Goal: Use online tool/utility: Utilize a website feature to perform a specific function

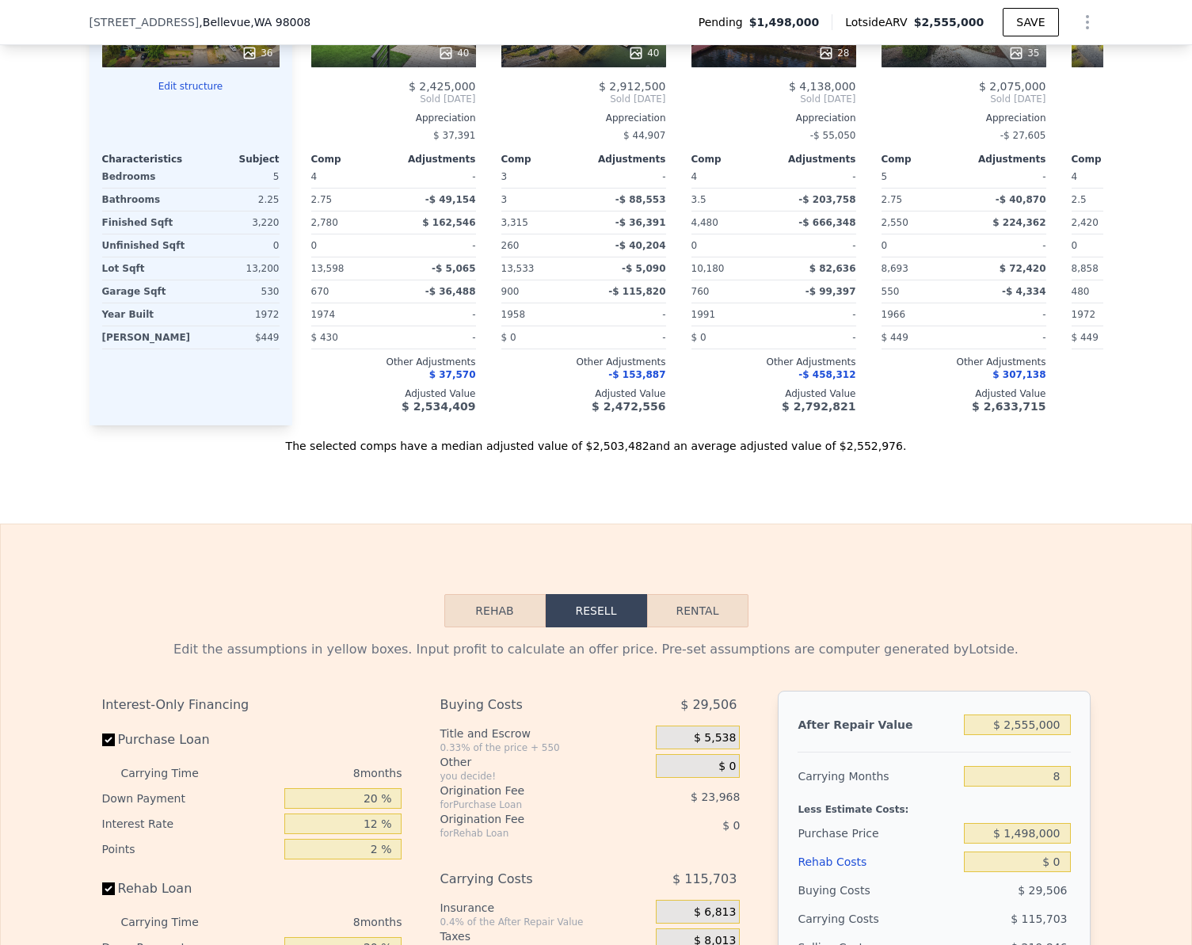
scroll to position [2450, 0]
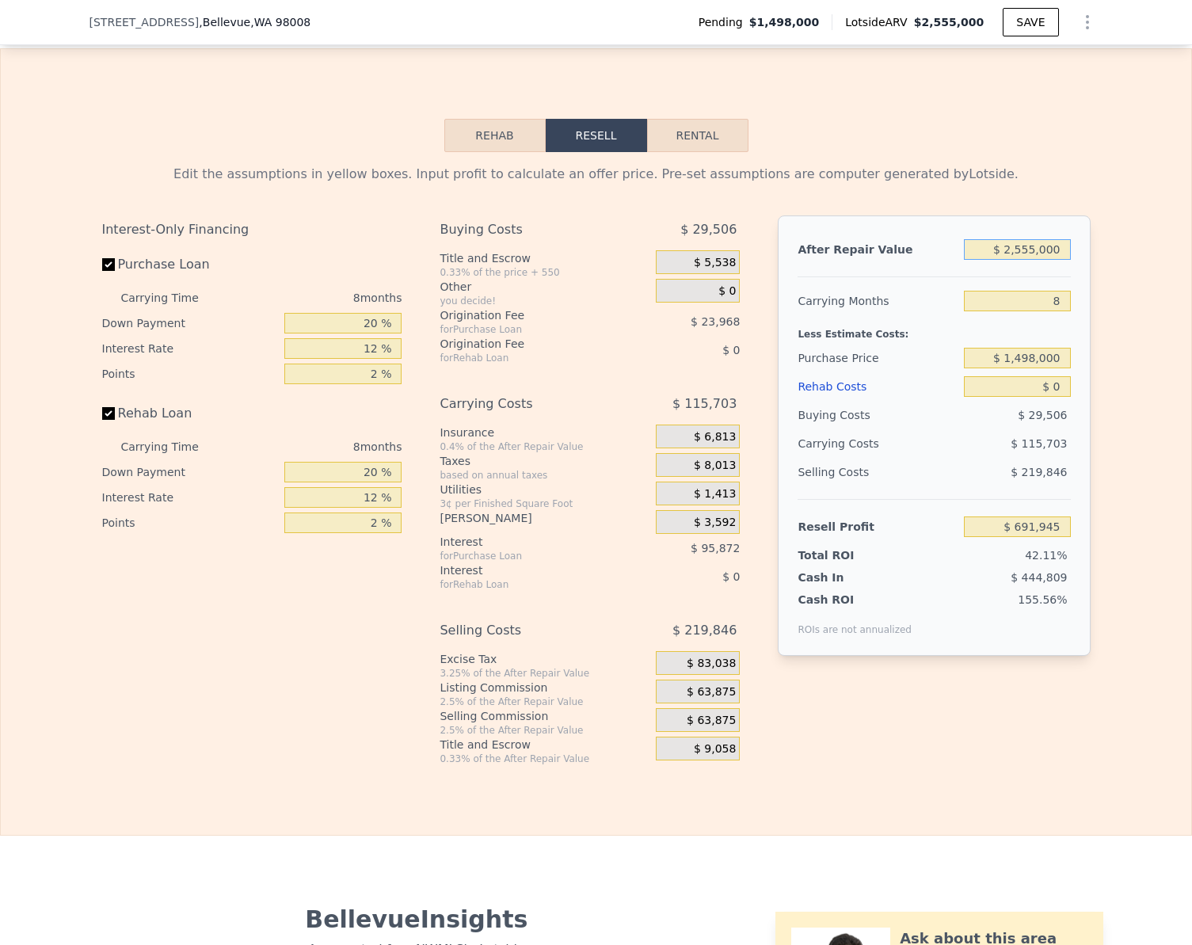
click at [1044, 257] on input "$ 2,555,000" at bounding box center [1017, 249] width 106 height 21
type input "$ 2,100,000"
type input "$ 277,211"
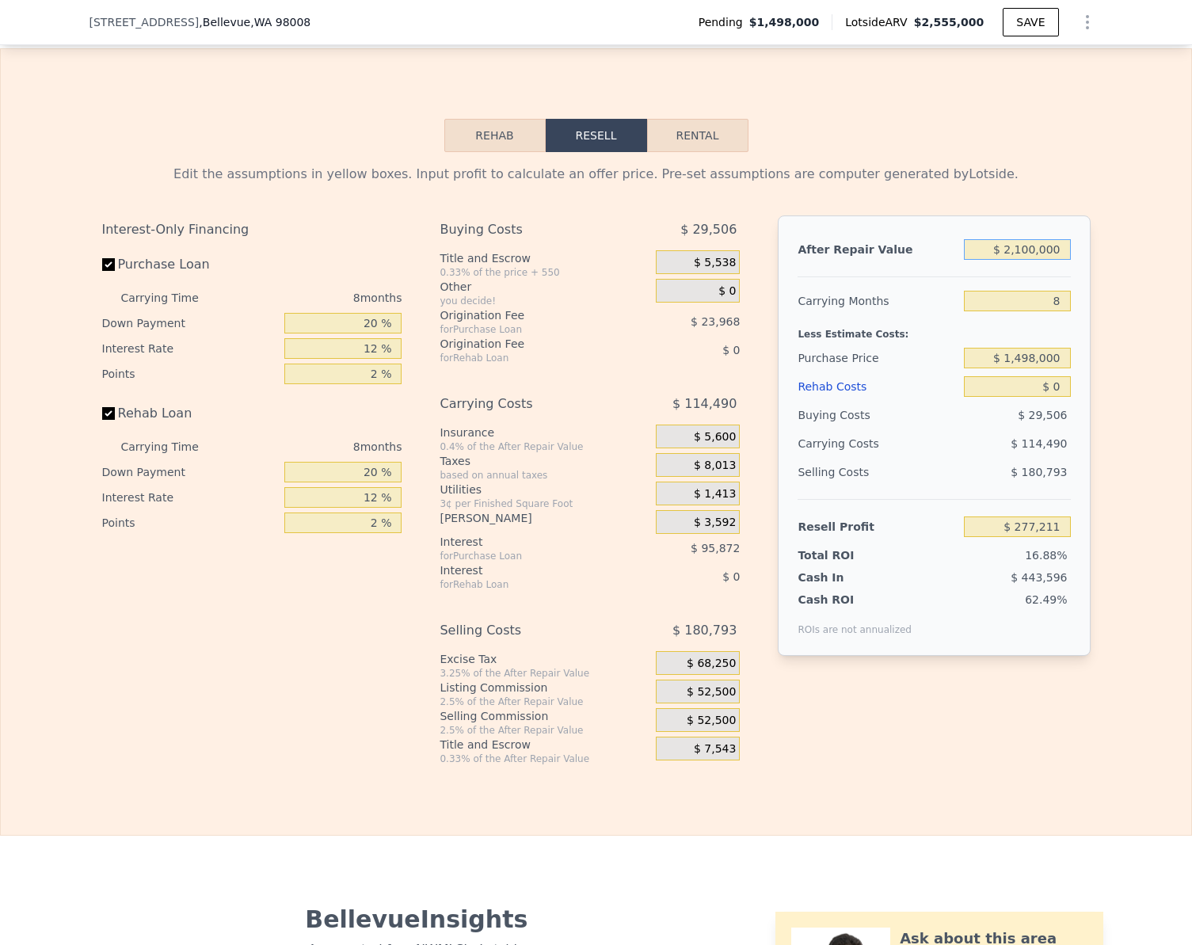
type input "$ 2,100,000"
click at [1048, 397] on input "$ 0" at bounding box center [1017, 386] width 106 height 21
type input "$ 15"
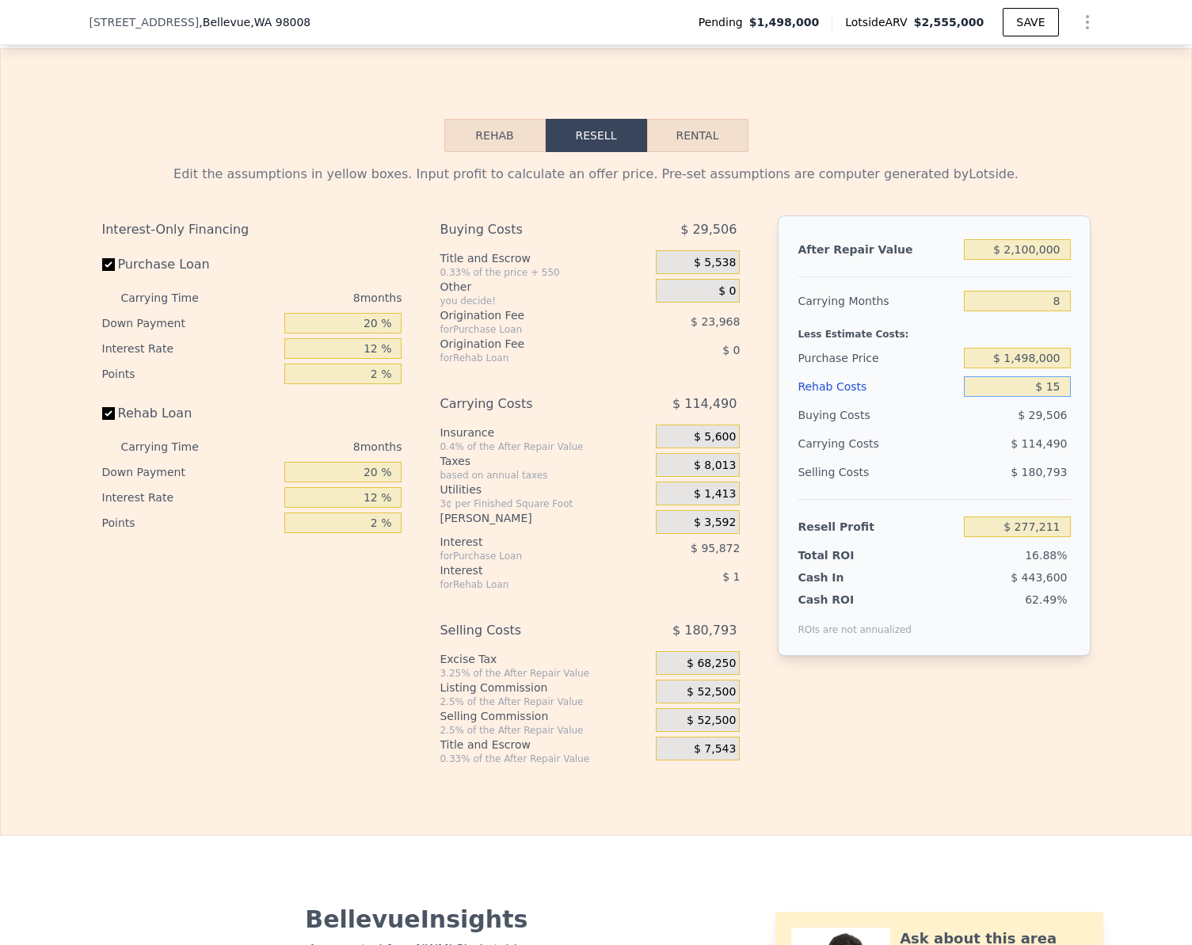
type input "$ 277,196"
type input "$ 150"
type input "$ 277,051"
type input "$ 150,000"
type input "$ 115,211"
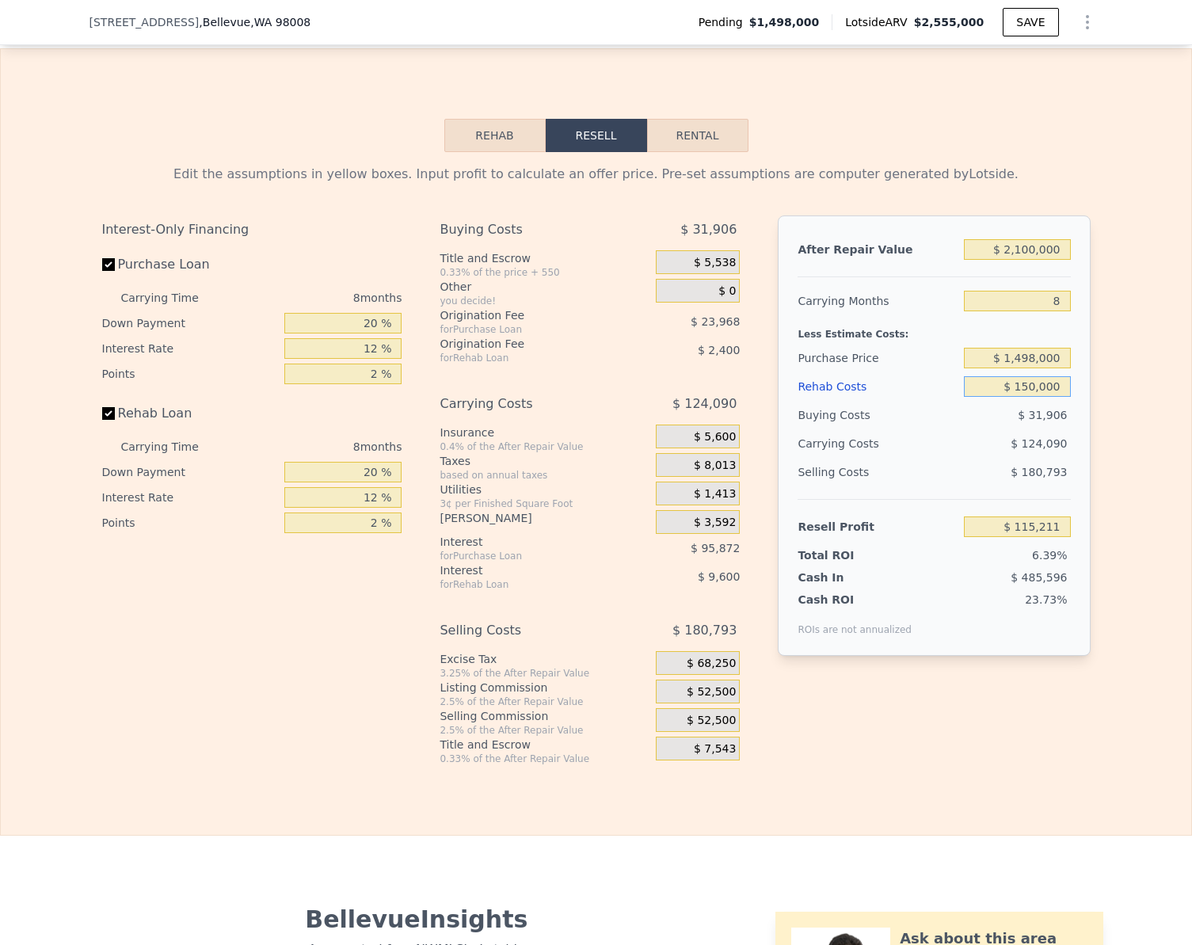
type input "$ 150,000"
click at [1123, 408] on div "Edit the assumptions in yellow boxes. Input profit to calculate an offer price.…" at bounding box center [596, 458] width 1190 height 613
click at [104, 415] on input "Rehab Loan" at bounding box center [108, 413] width 13 height 13
checkbox input "false"
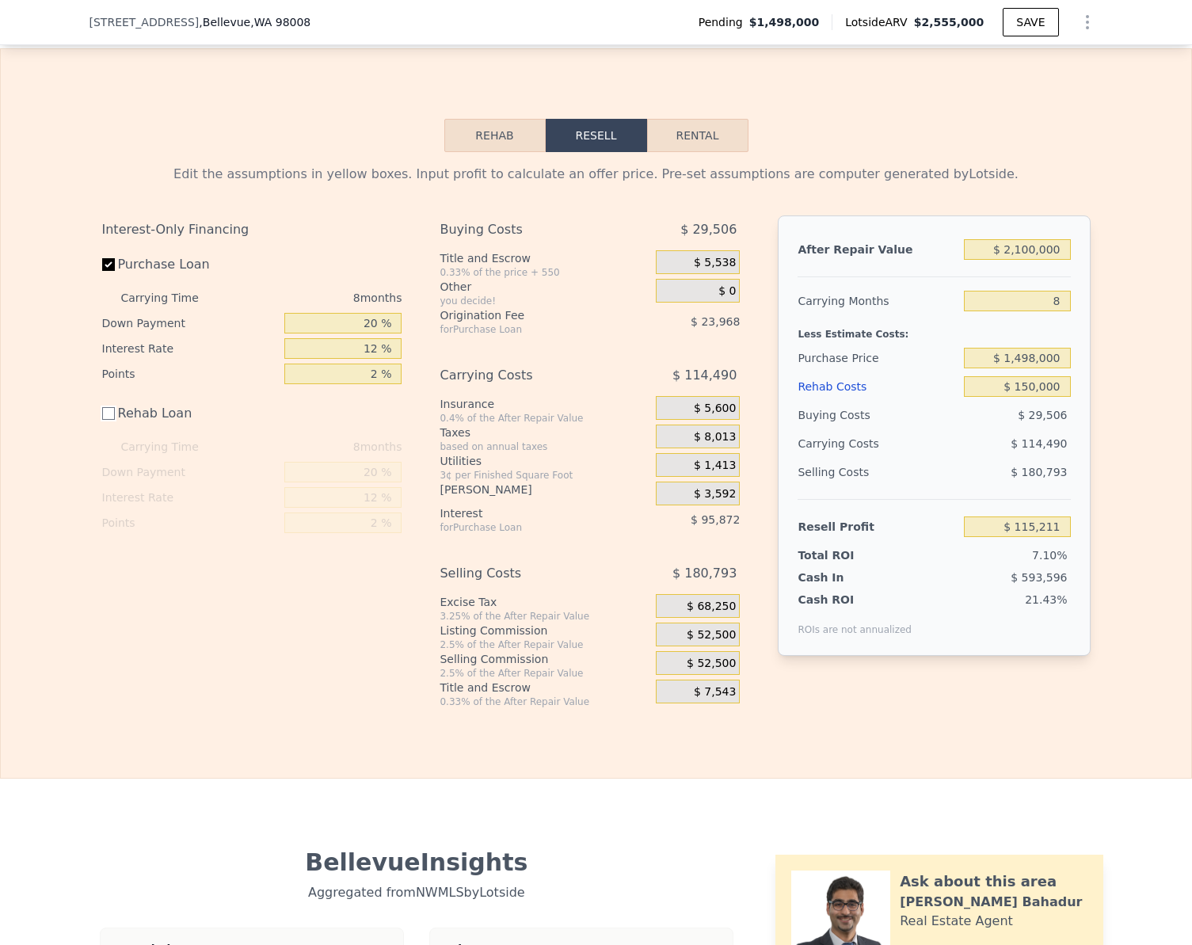
type input "$ 127,211"
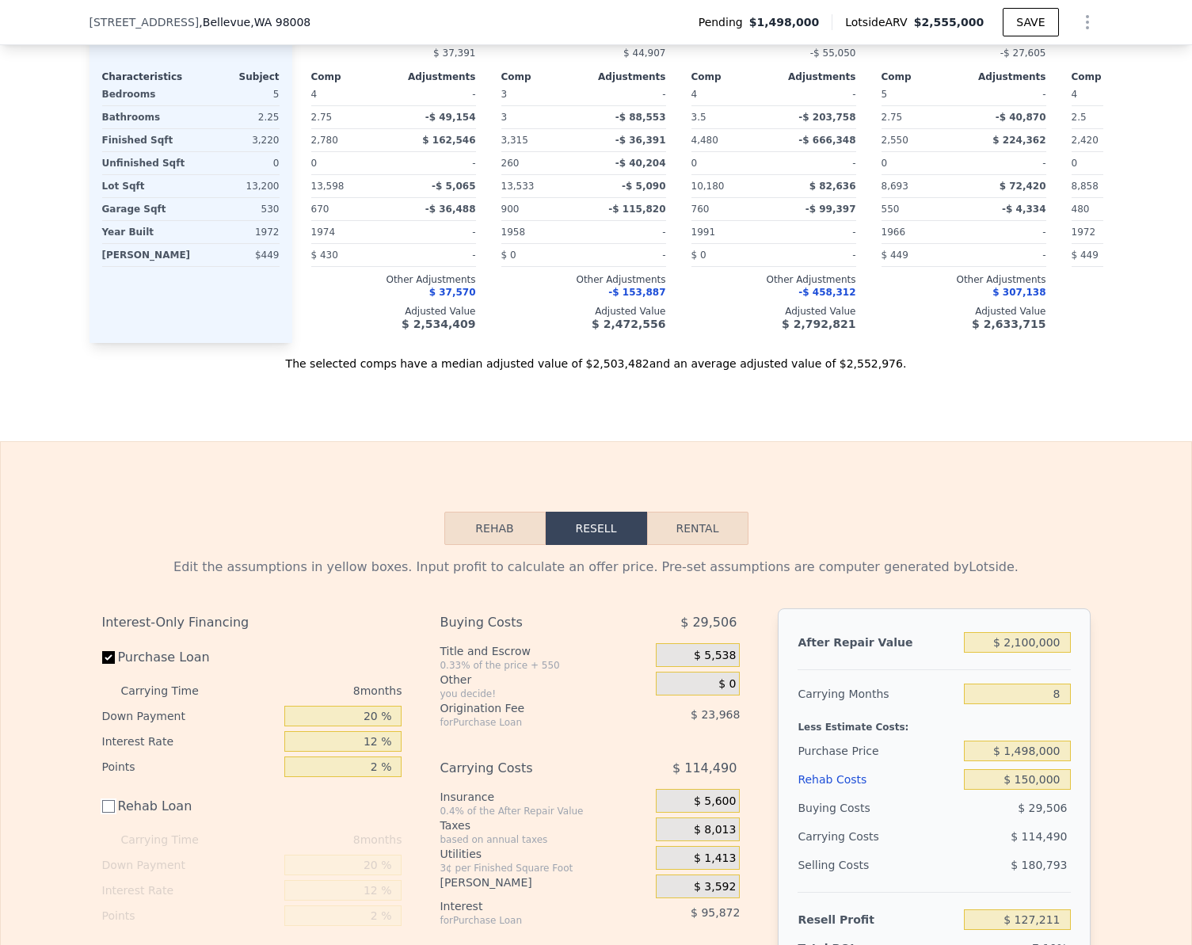
scroll to position [2043, 0]
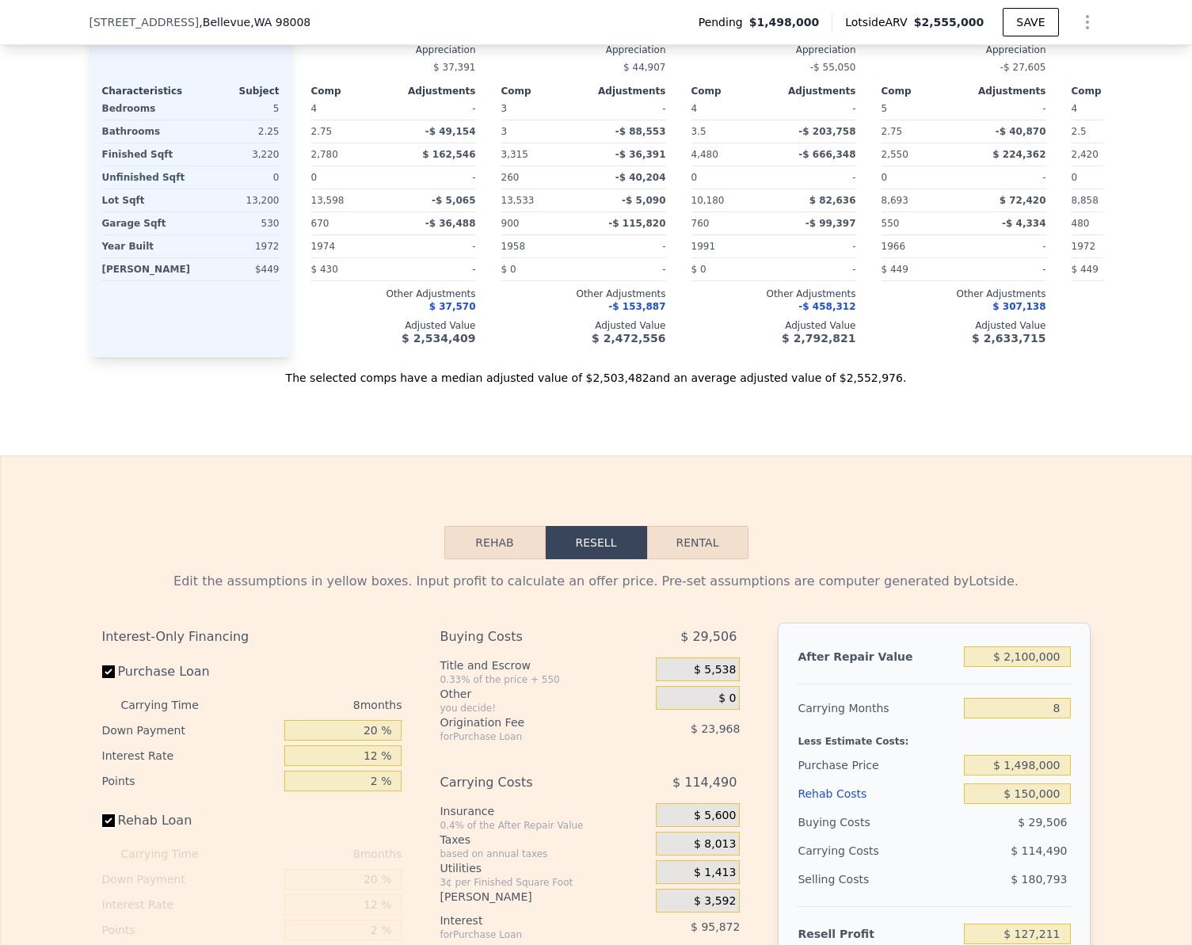
checkbox input "true"
type input "$ 2,555,000"
type input "$ 0"
type input "$ 691,945"
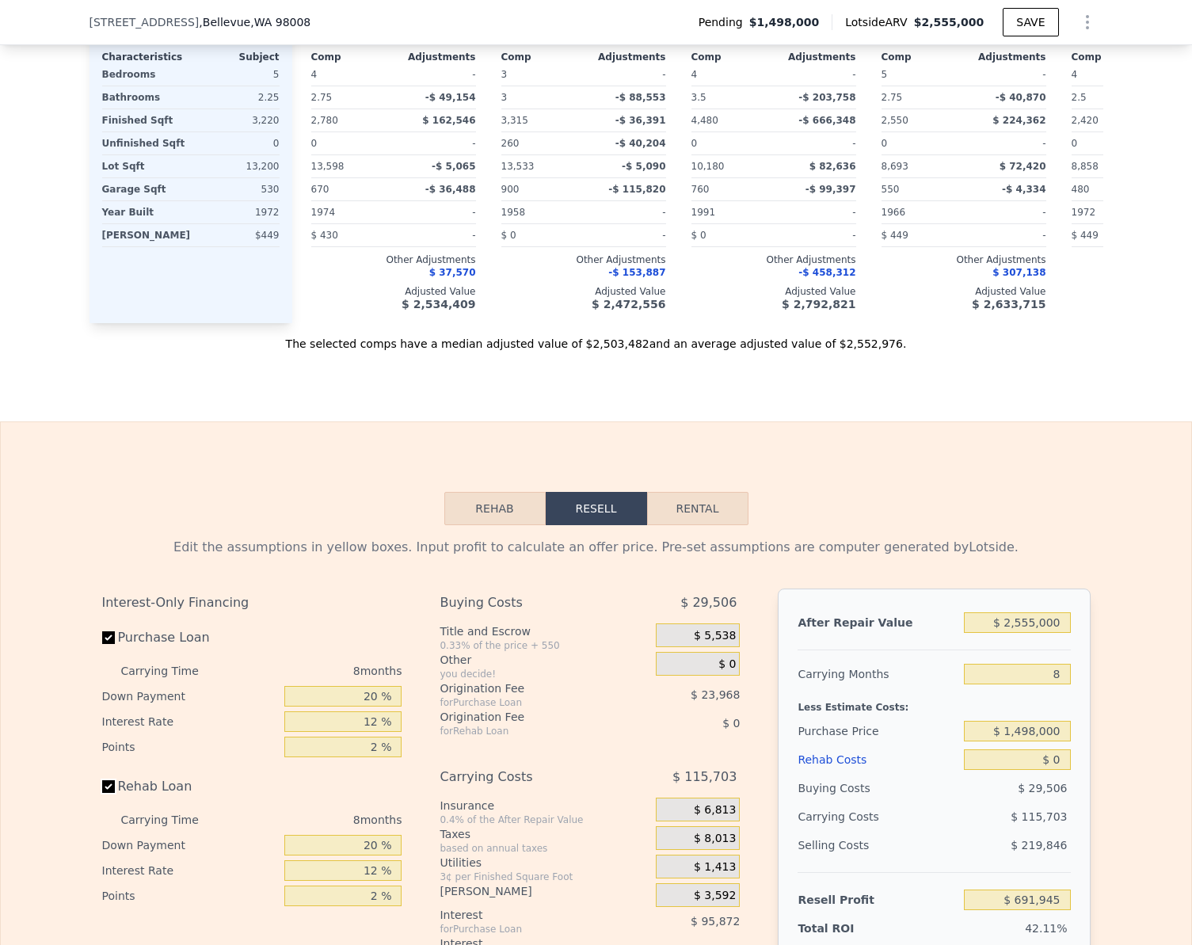
scroll to position [2072, 0]
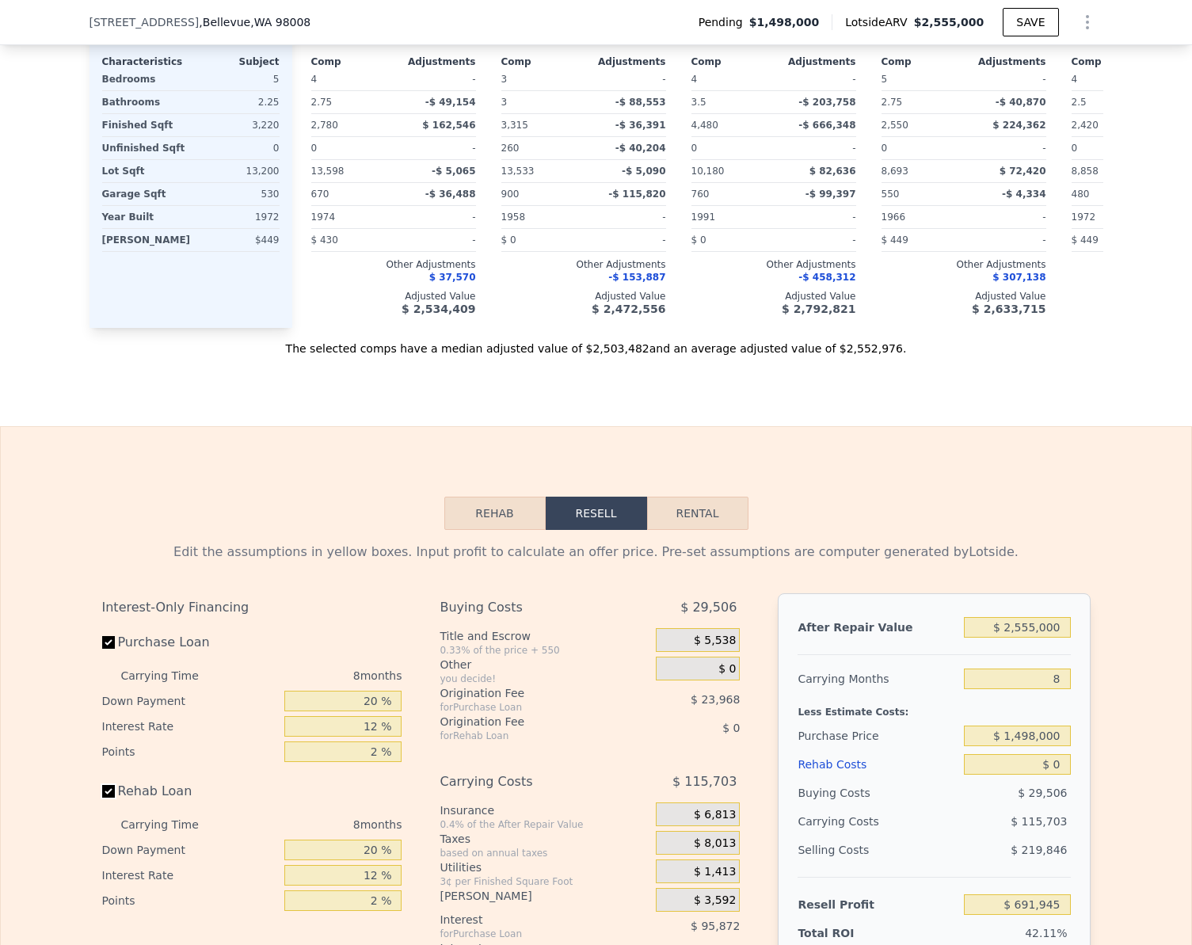
click at [488, 524] on button "Rehab" at bounding box center [494, 513] width 101 height 33
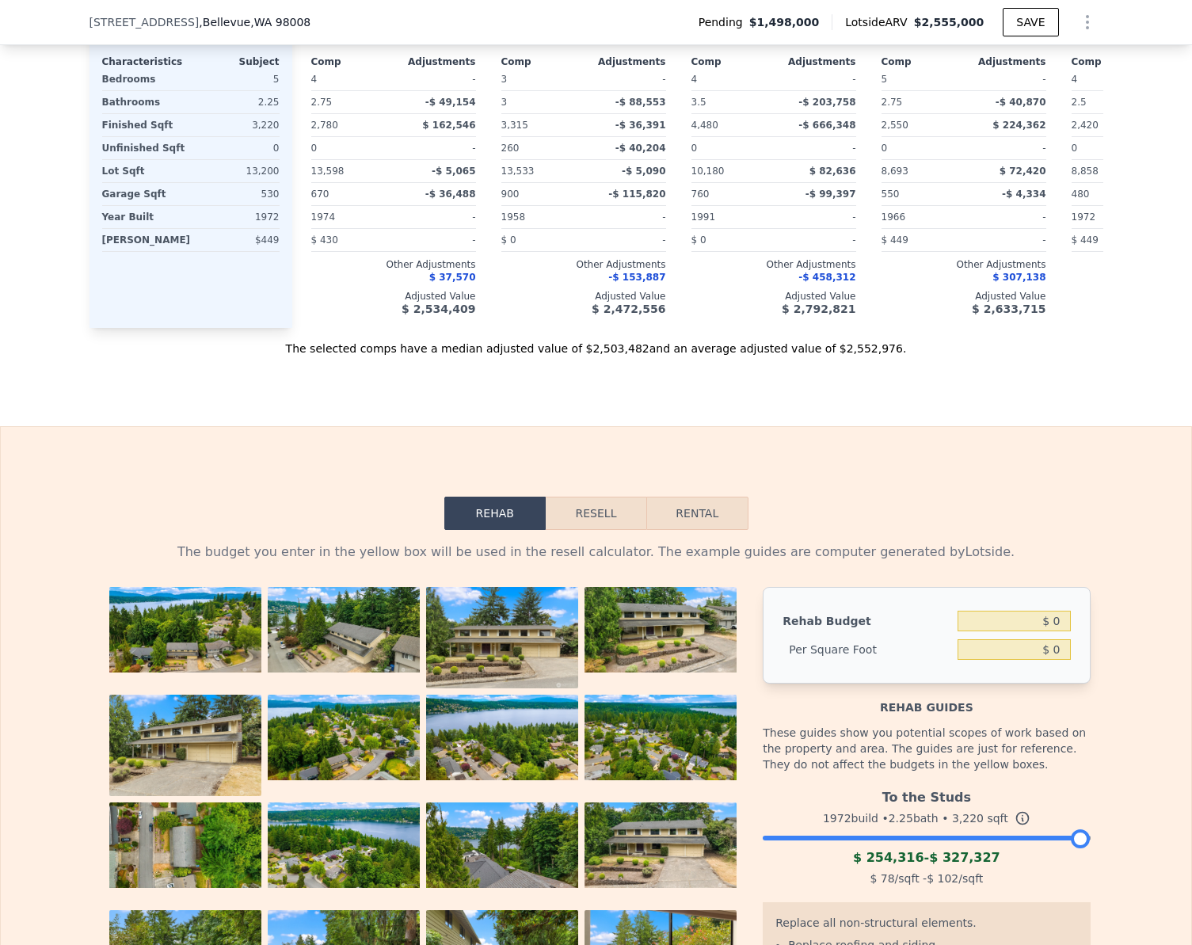
click at [597, 526] on button "Resell" at bounding box center [596, 513] width 101 height 33
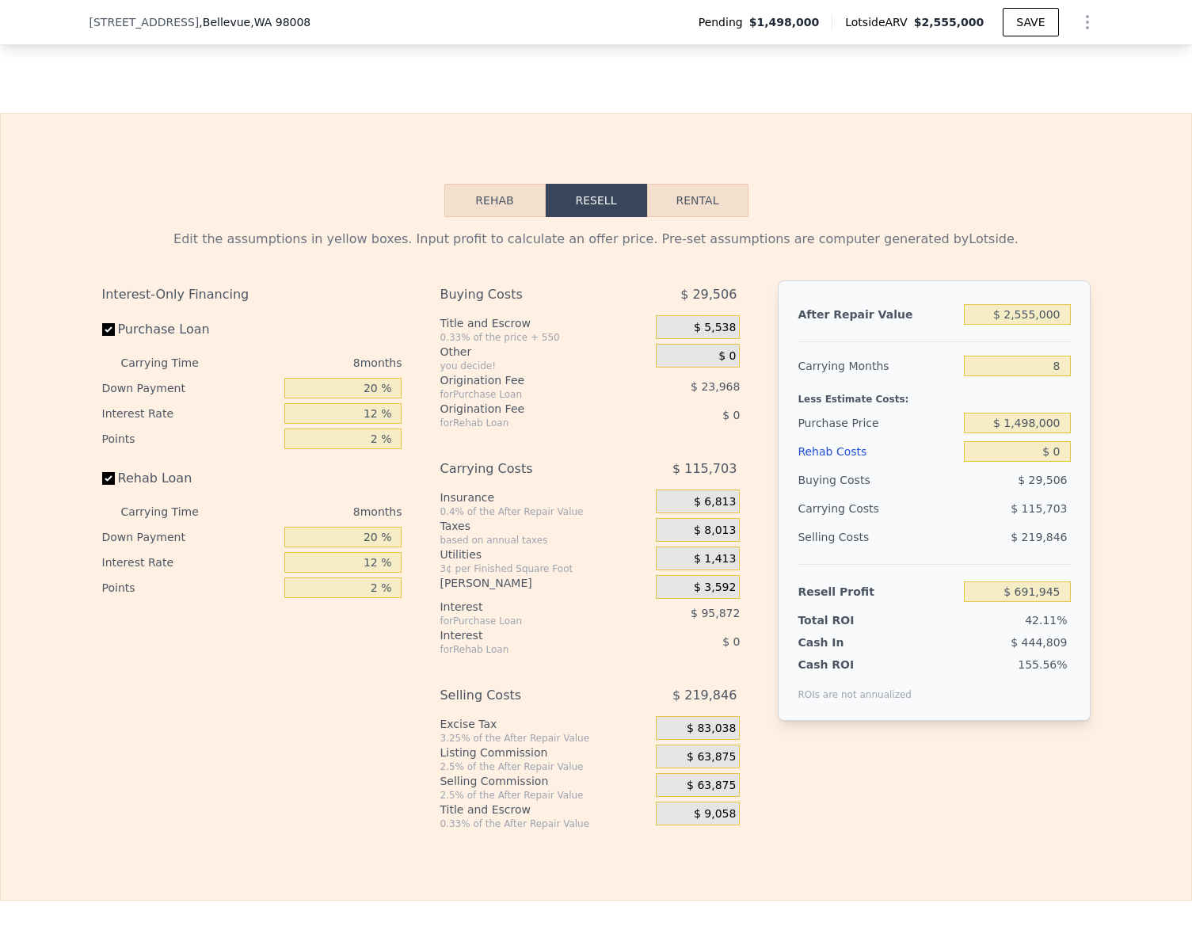
scroll to position [2389, 0]
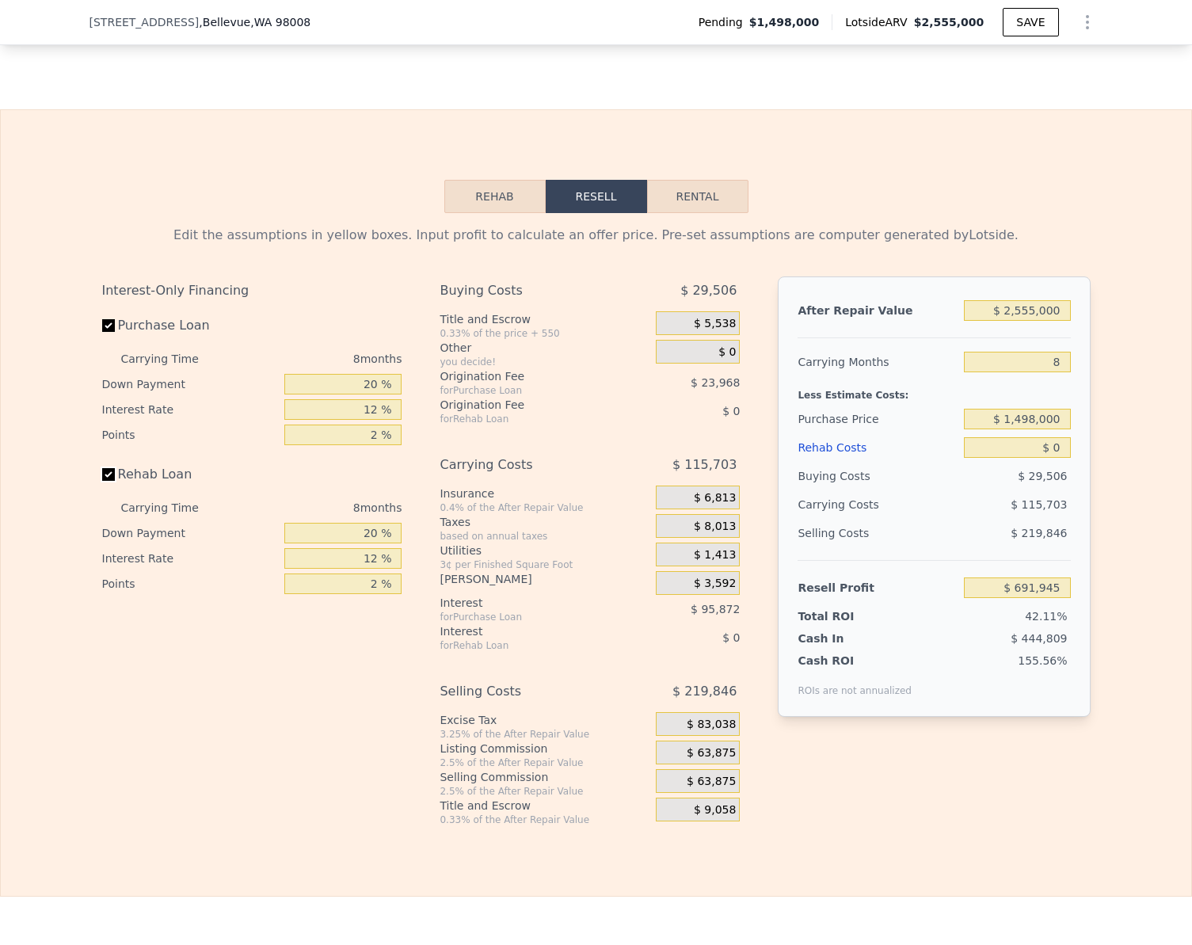
click at [102, 481] on input "Rehab Loan" at bounding box center [108, 474] width 13 height 13
checkbox input "false"
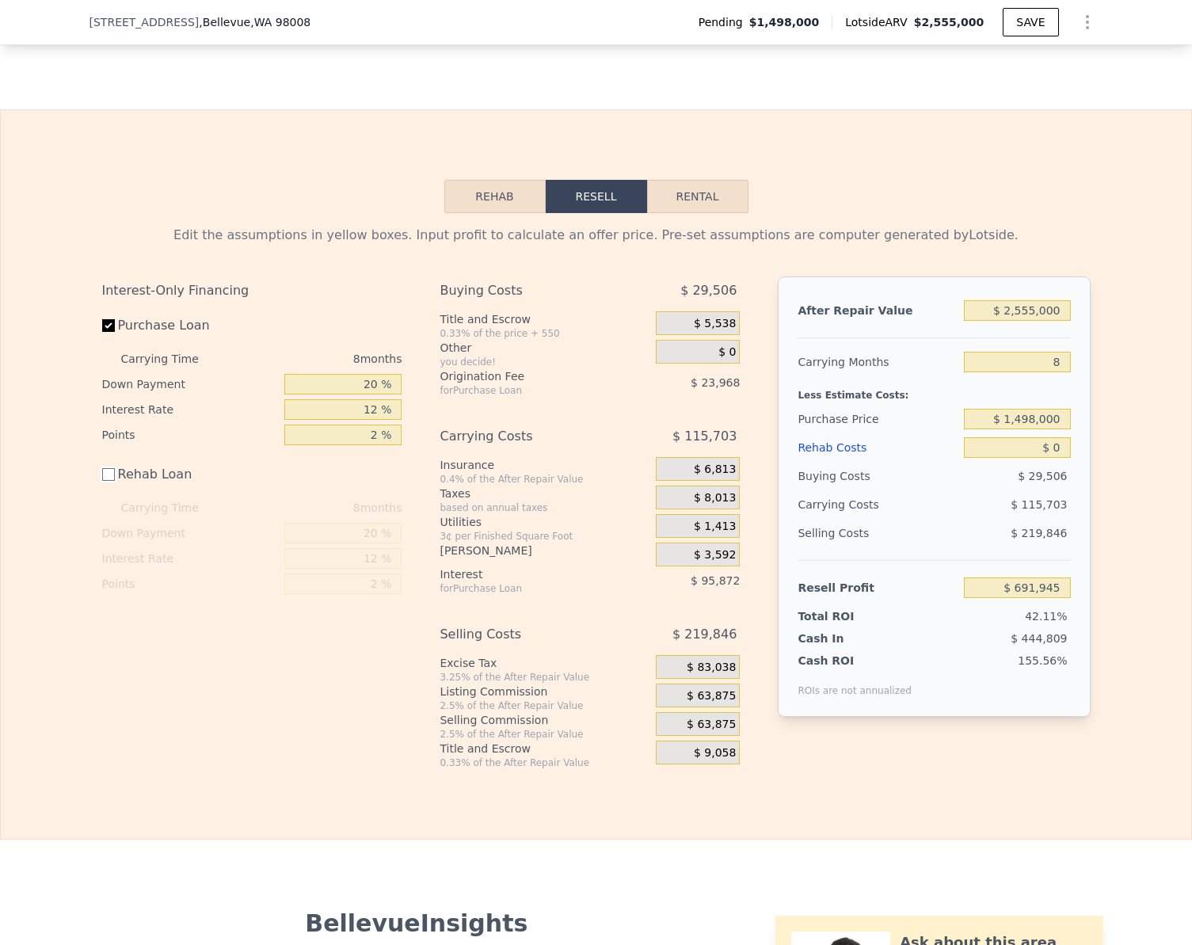
click at [497, 196] on button "Rehab" at bounding box center [494, 196] width 101 height 33
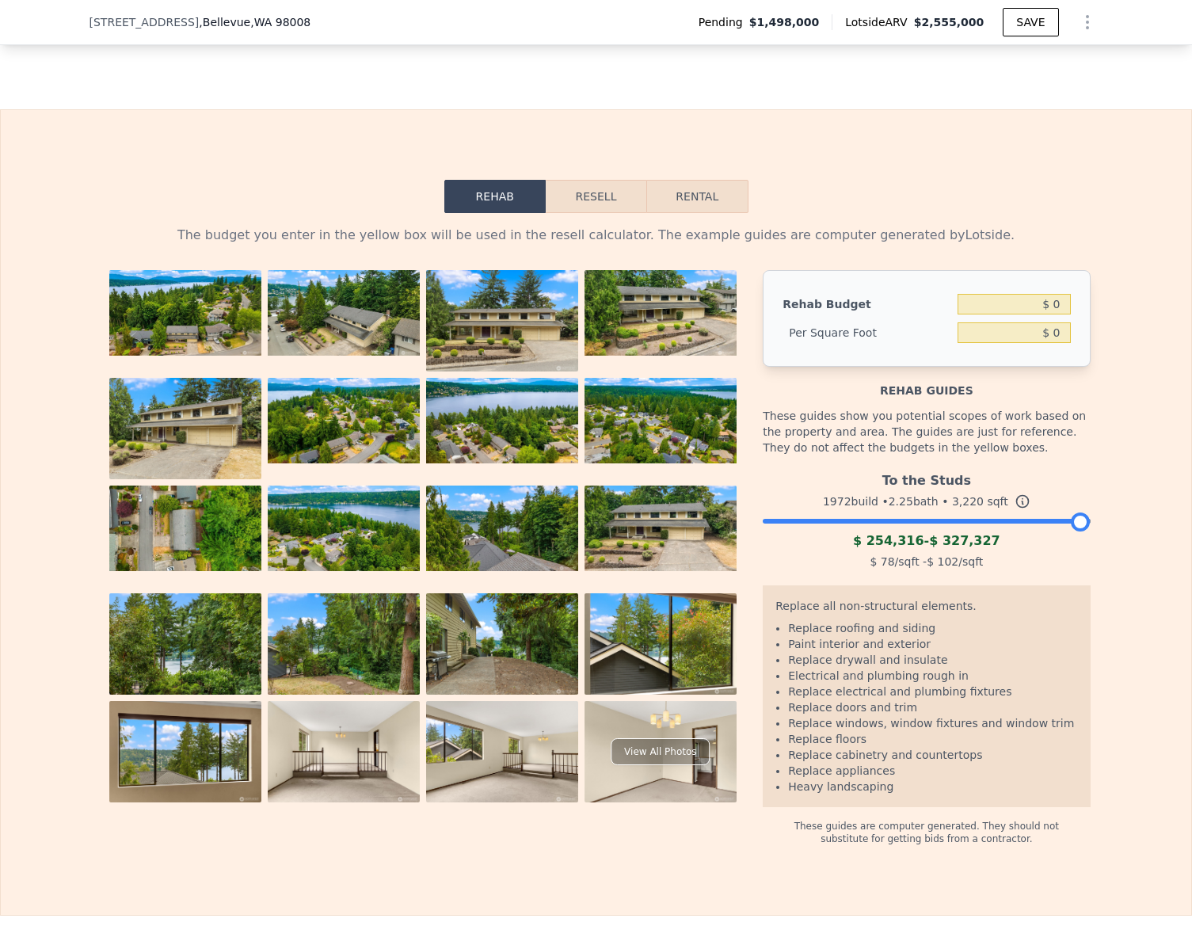
click at [975, 531] on div "To the Studs 1972 build • 2.25 bath • 3,220 sqft $ 254,316 - $ 327,327 $ 78 /sq…" at bounding box center [926, 519] width 327 height 108
click at [994, 522] on div at bounding box center [926, 517] width 327 height 10
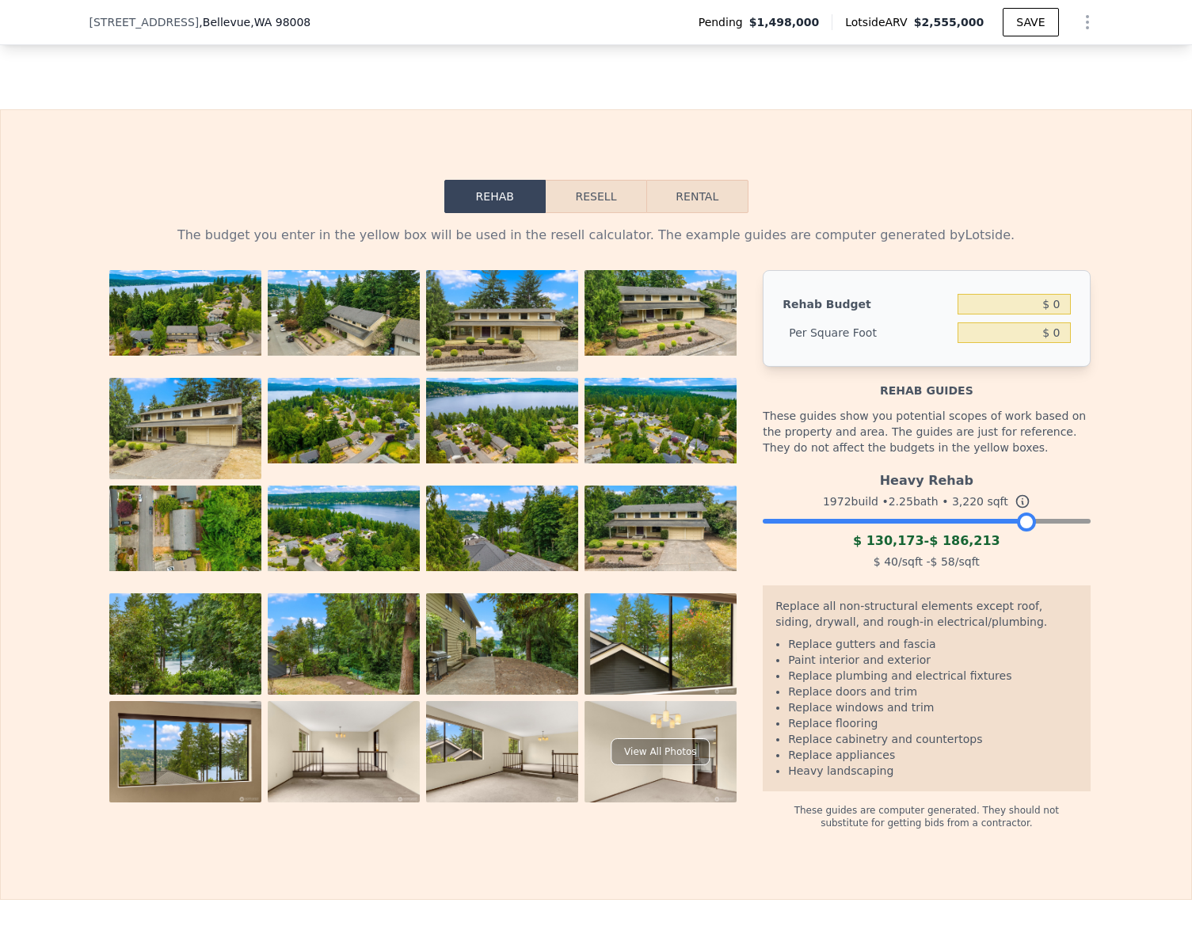
click at [1023, 522] on div at bounding box center [926, 517] width 327 height 10
click at [1059, 522] on div at bounding box center [926, 517] width 327 height 10
click at [1071, 522] on div at bounding box center [926, 517] width 327 height 10
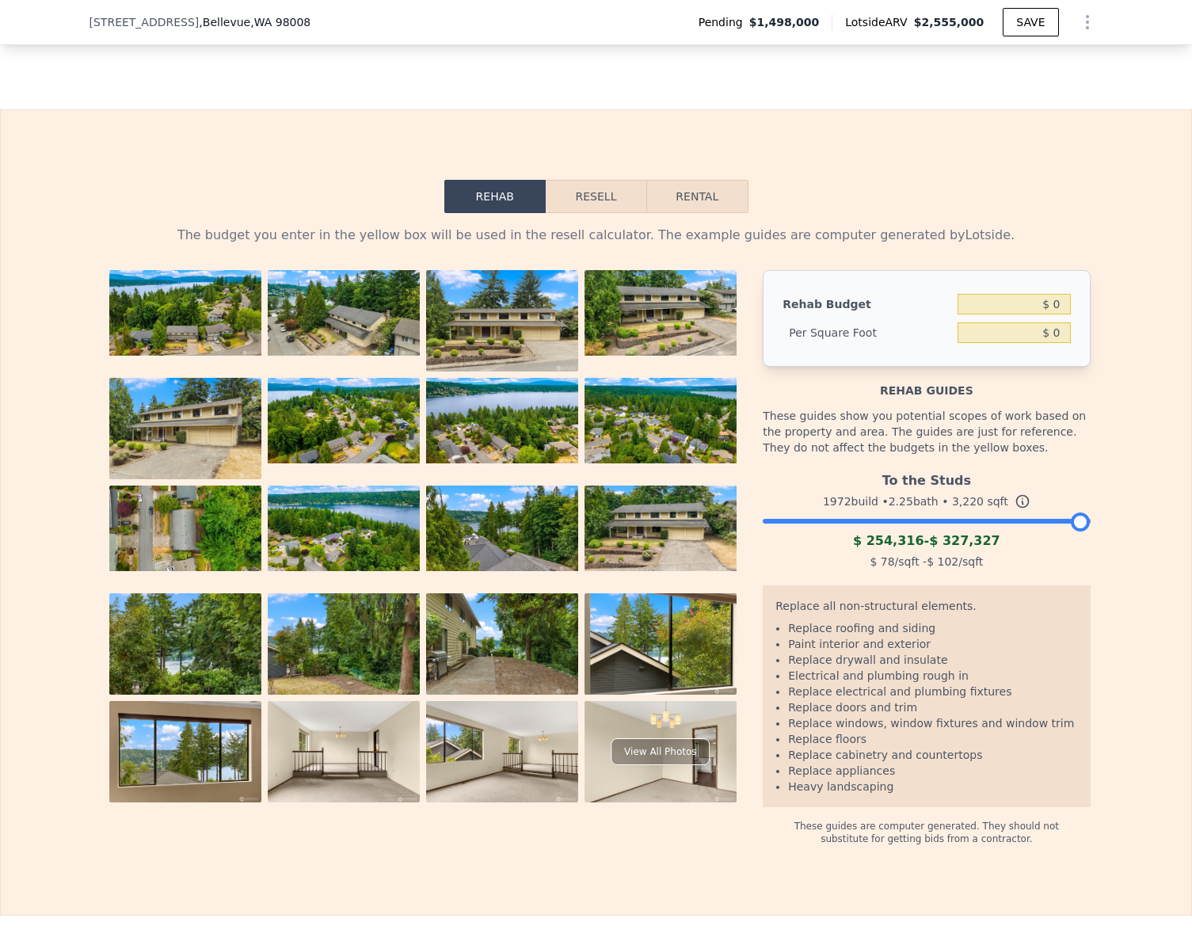
drag, startPoint x: 1076, startPoint y: 530, endPoint x: 1084, endPoint y: 531, distance: 8.0
click at [1084, 531] on div "The budget you enter in the yellow box will be used in the resell calculator. T…" at bounding box center [597, 529] width 1014 height 632
click at [577, 206] on button "Resell" at bounding box center [596, 196] width 101 height 33
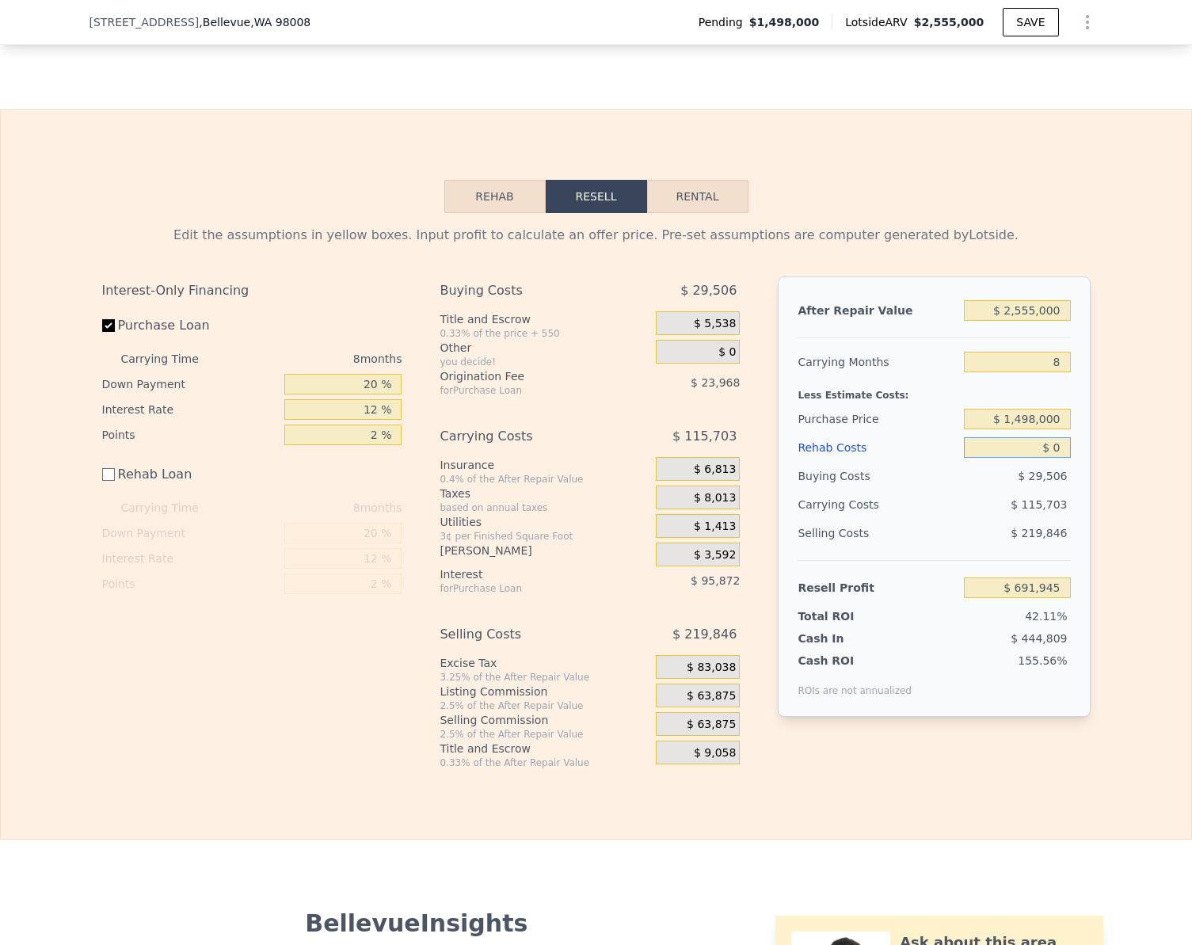
click at [1053, 458] on input "$ 0" at bounding box center [1017, 447] width 106 height 21
type input "$ 25"
type input "$ 691,920"
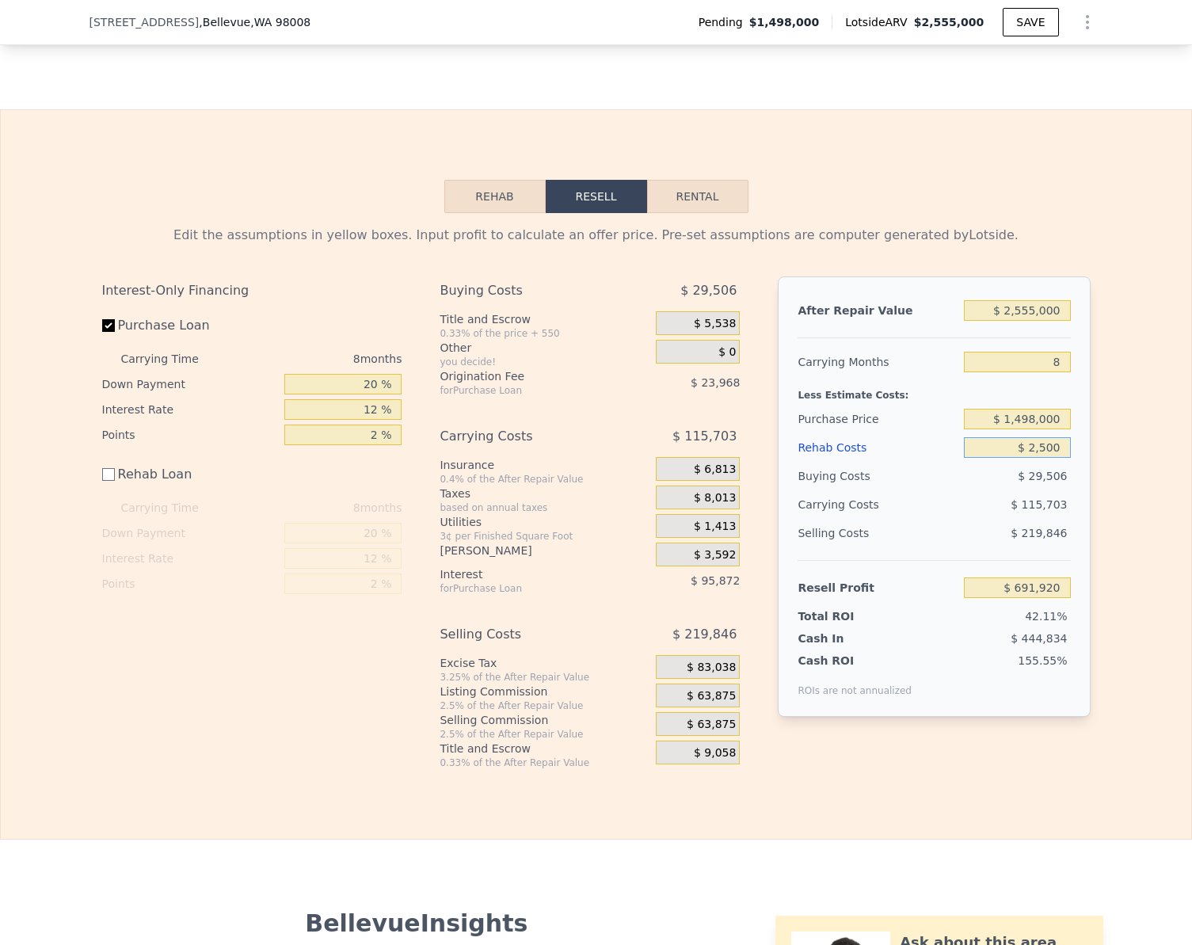
type input "$ 25,000"
type input "$ 666,945"
type input "$ 250,000"
type input "$ 441,945"
type input "$ 250,000"
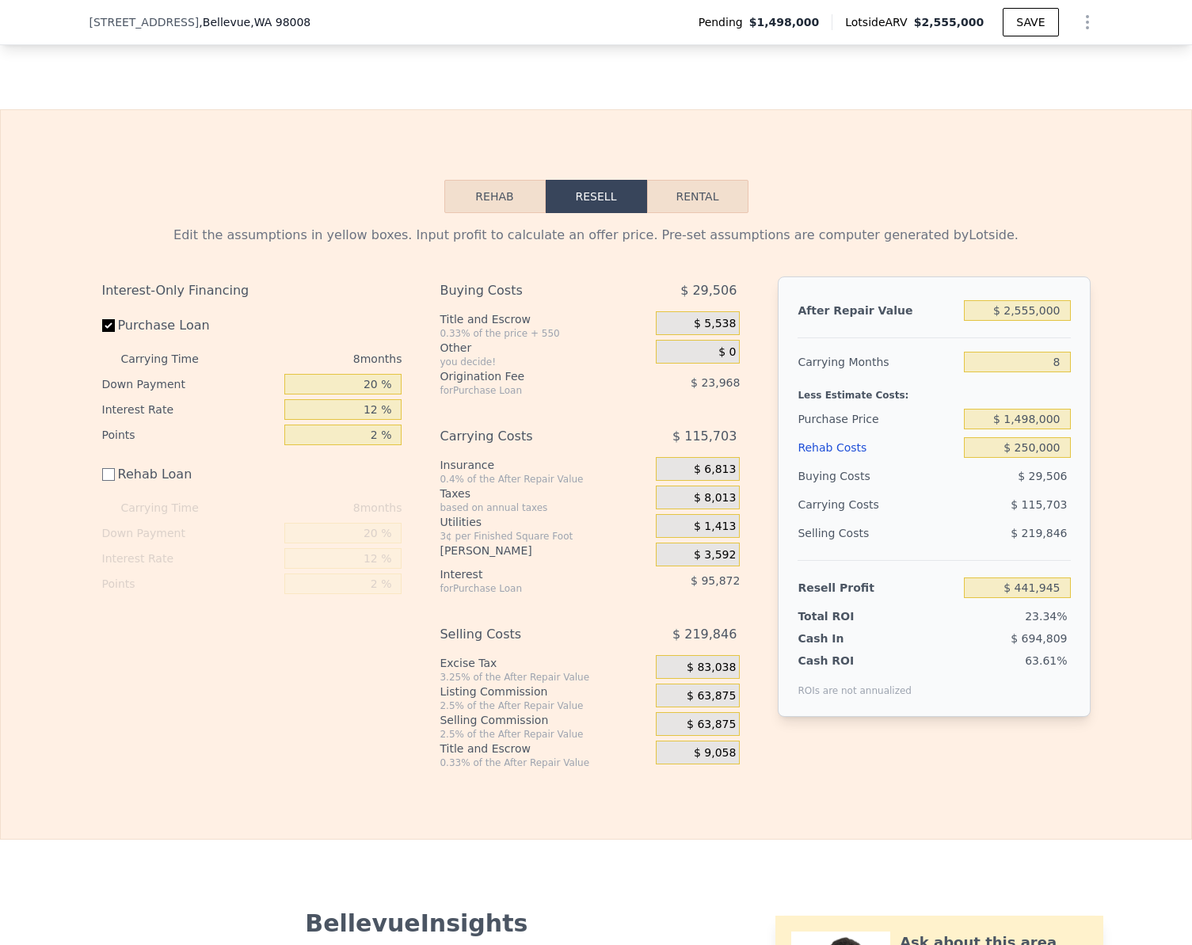
click at [1095, 459] on div "Edit the assumptions in yellow boxes. Input profit to calculate an offer price.…" at bounding box center [597, 491] width 1014 height 556
click at [1057, 596] on input "$ 441,945" at bounding box center [1017, 587] width 106 height 21
type input "$ 150,000"
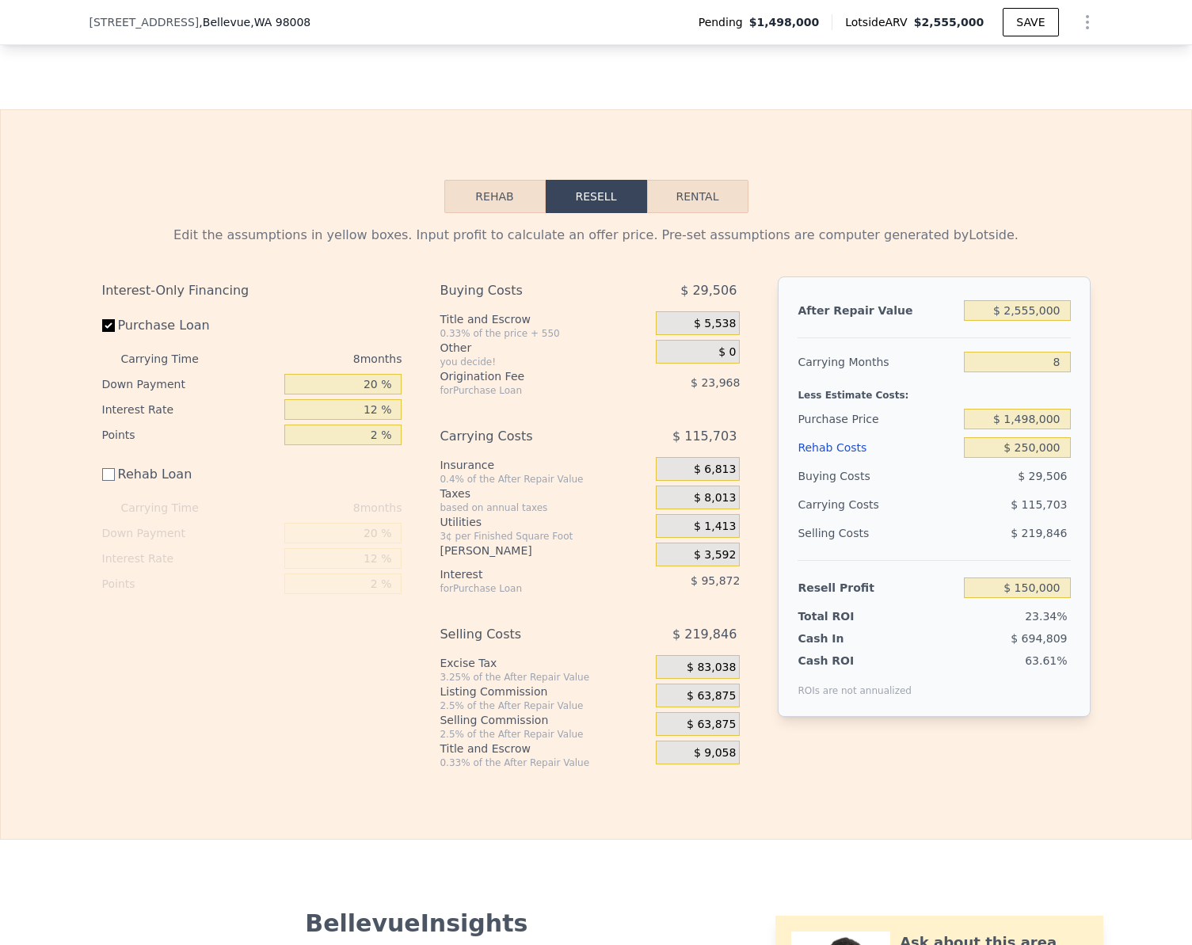
click at [1127, 573] on div "Edit the assumptions in yellow boxes. Input profit to calculate an offer price.…" at bounding box center [596, 491] width 1190 height 556
type input "$ 1,767,487"
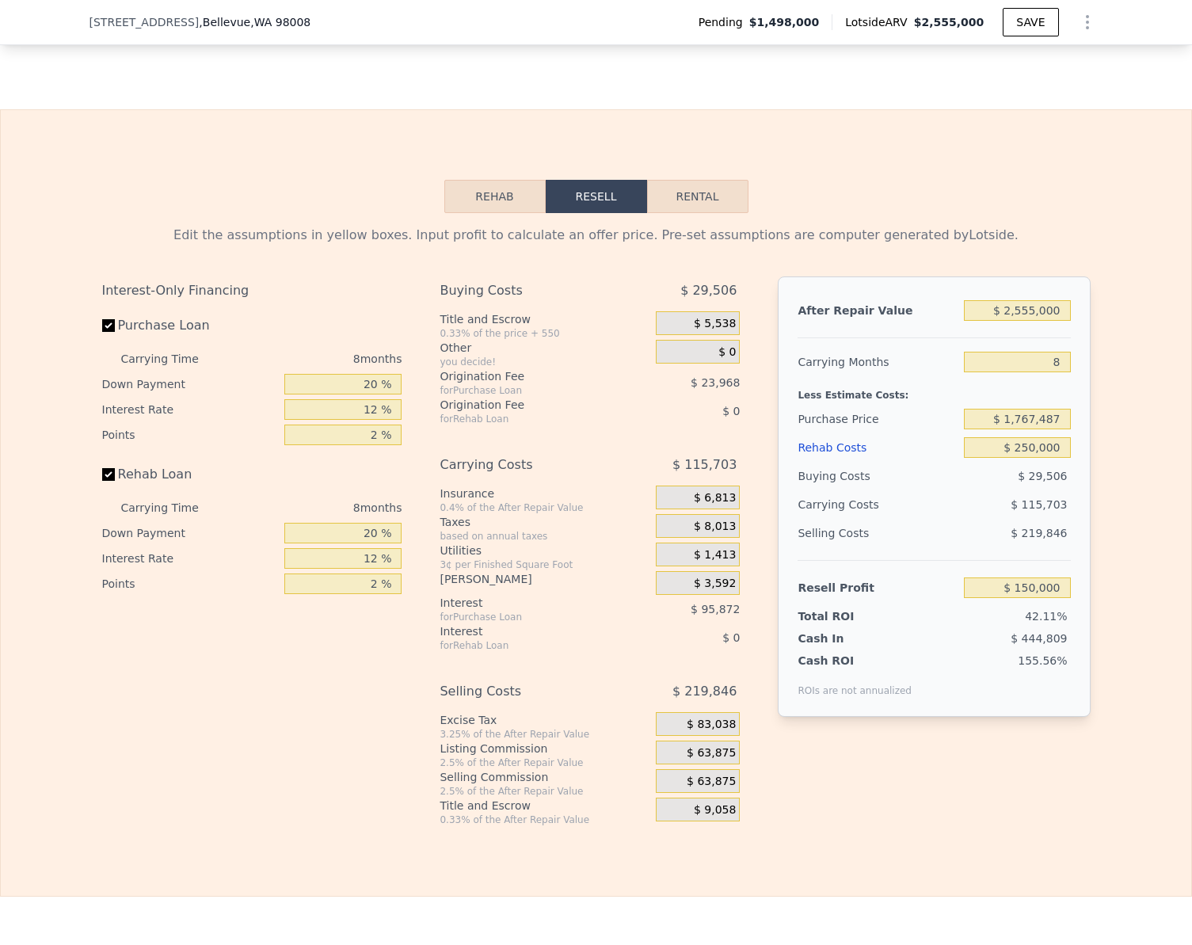
checkbox input "true"
type input "$ 0"
type input "$ 691,945"
click at [514, 206] on button "Rehab" at bounding box center [494, 196] width 101 height 33
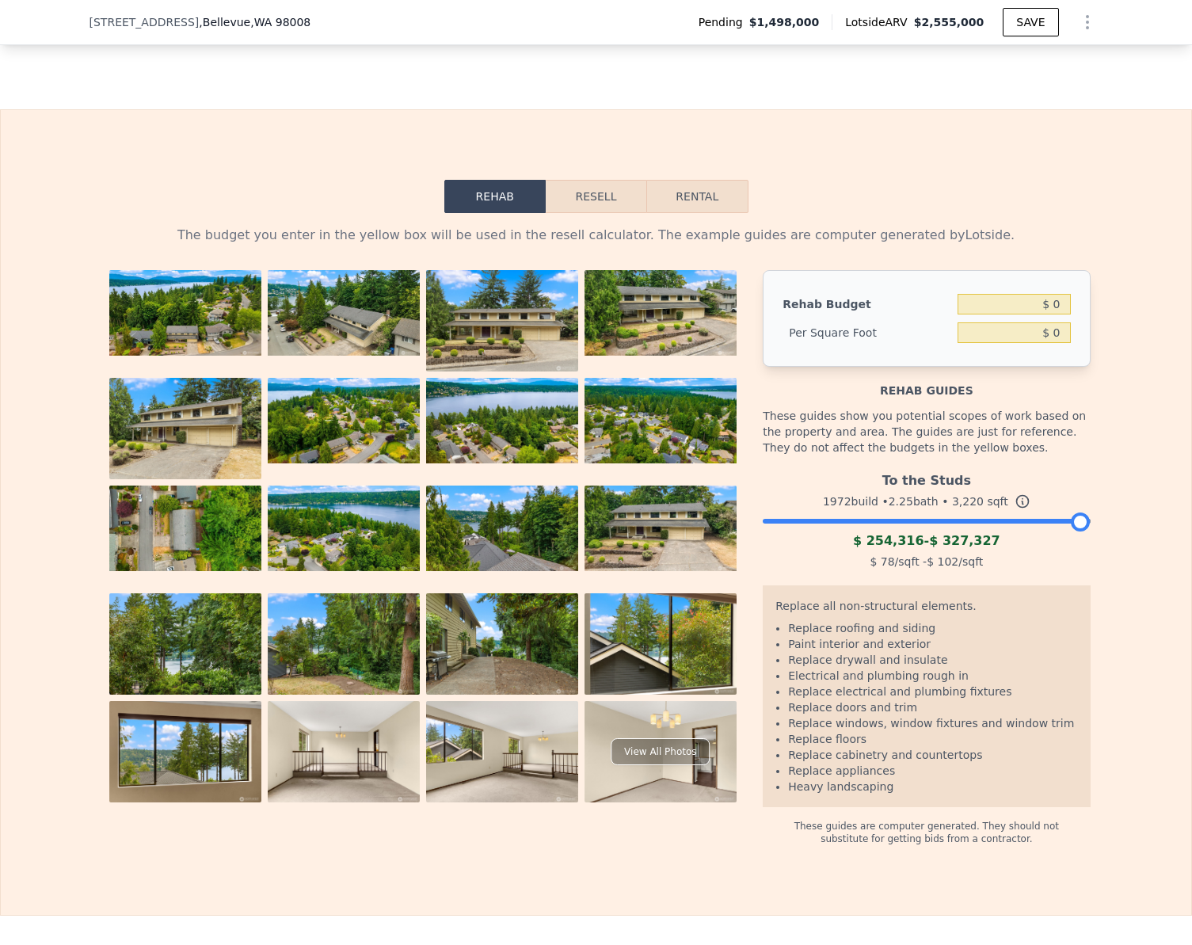
click at [1011, 522] on div at bounding box center [926, 517] width 327 height 10
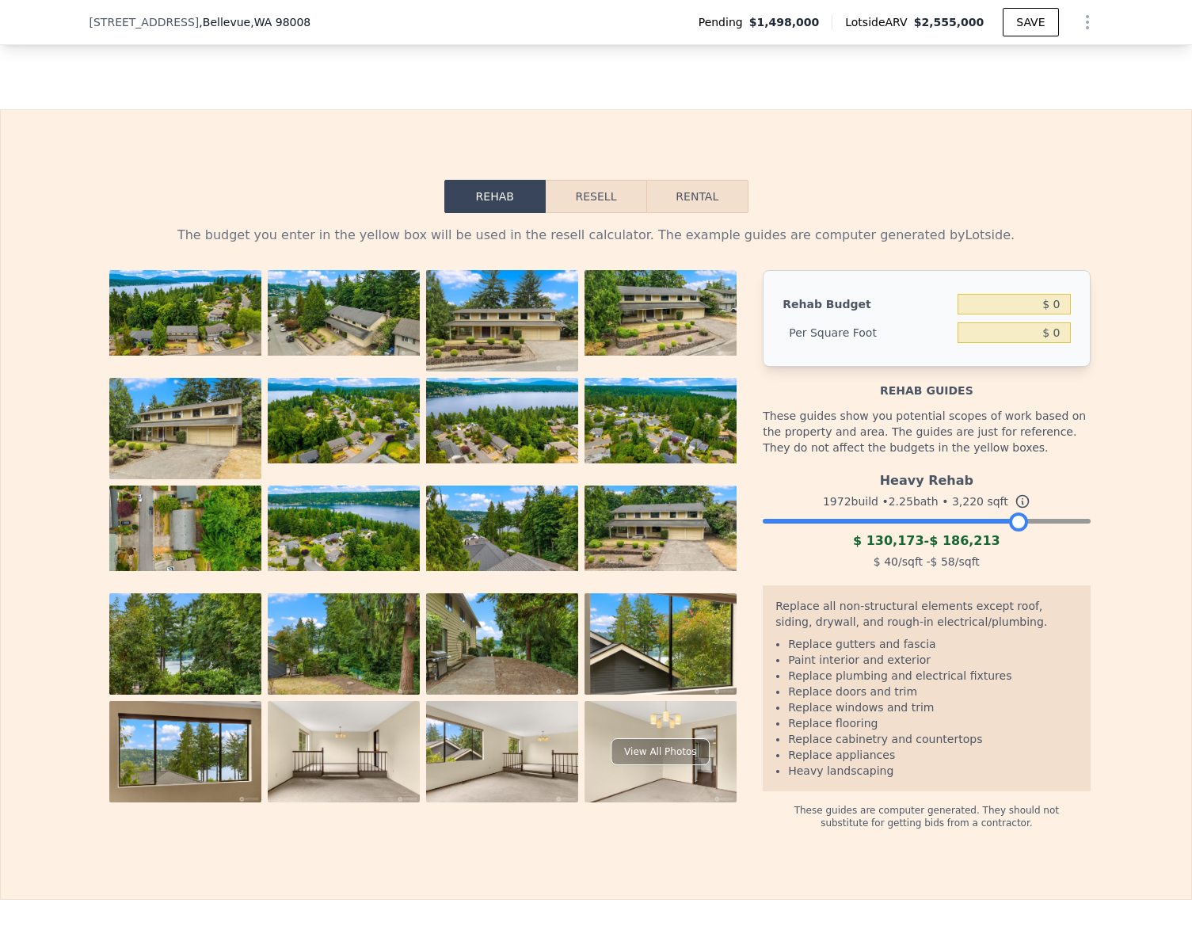
scroll to position [2547, 0]
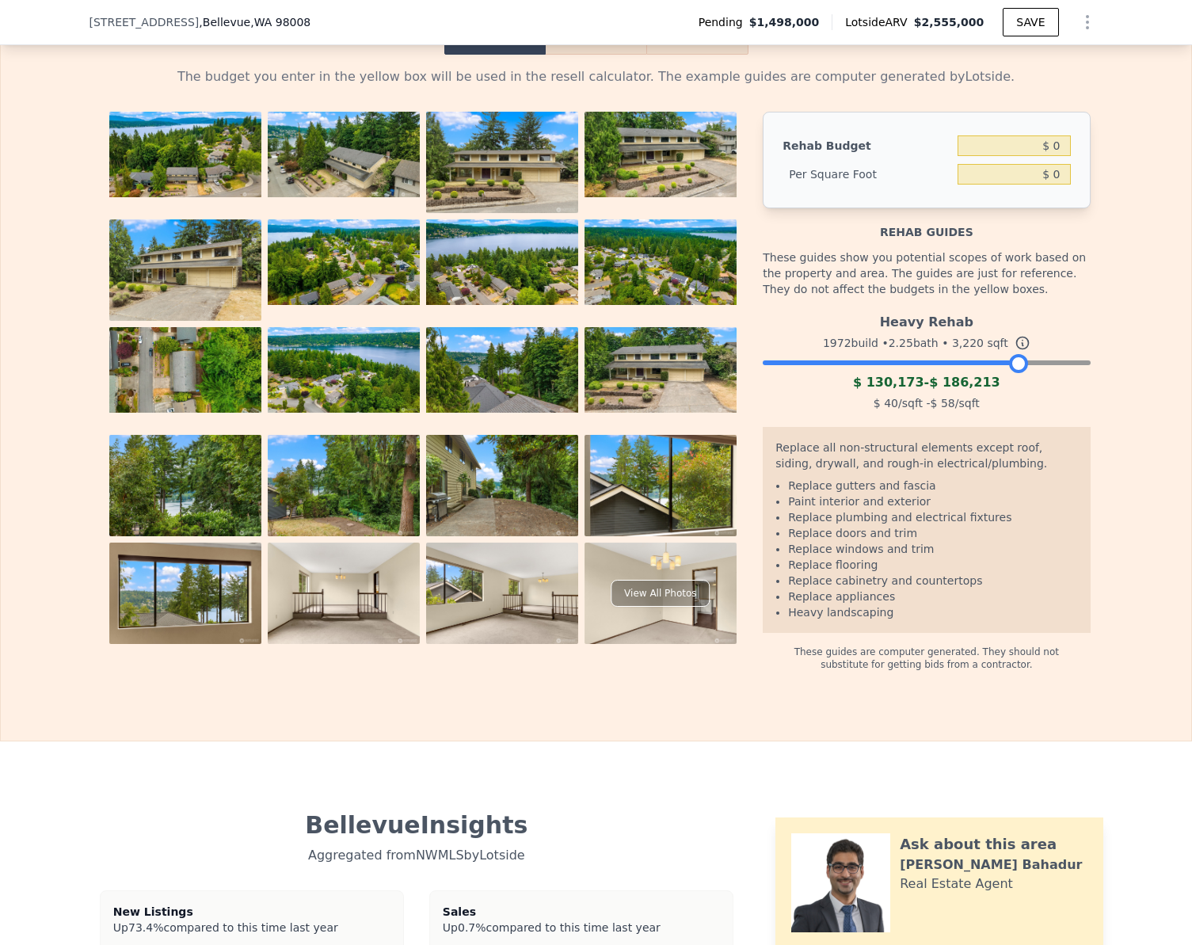
click at [578, 55] on button "Resell" at bounding box center [596, 37] width 101 height 33
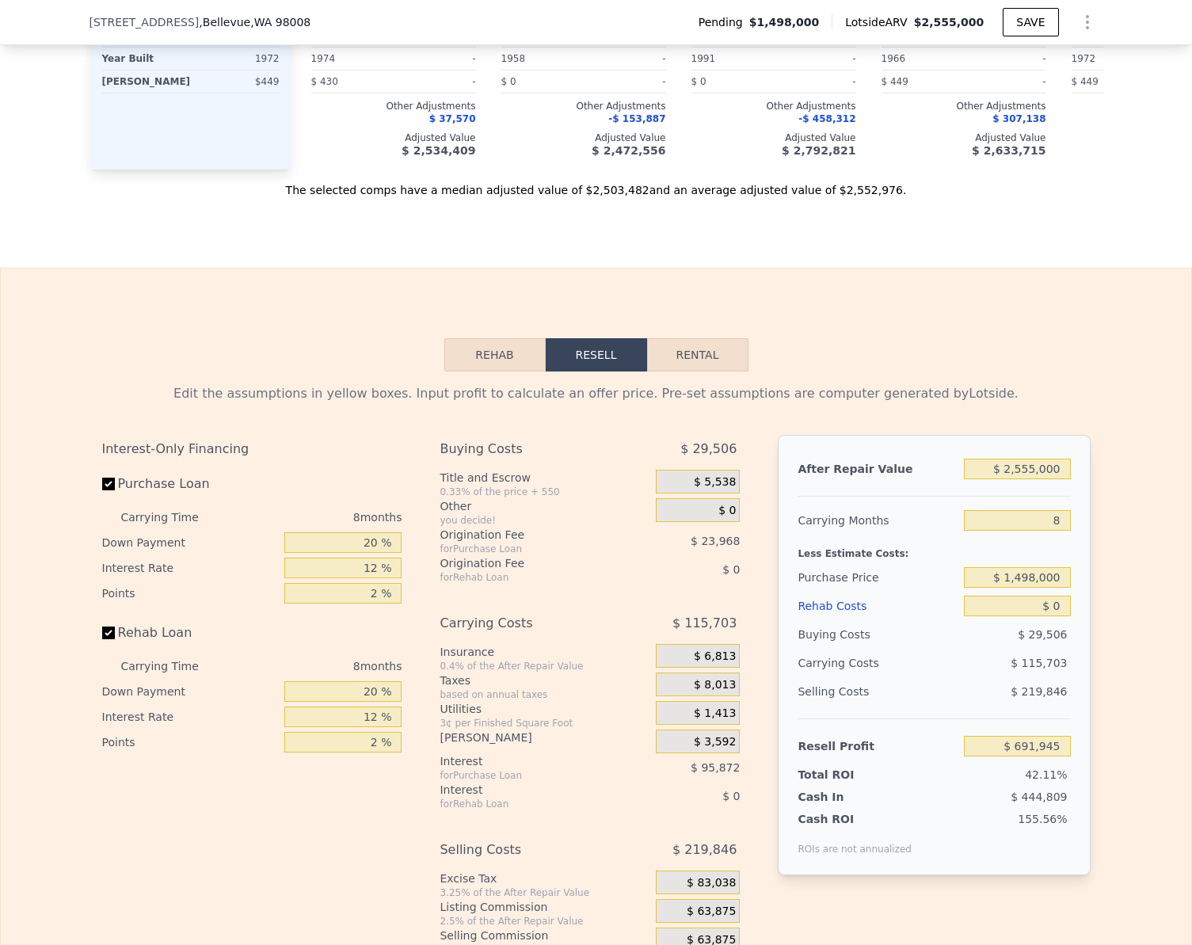
scroll to position [2389, 0]
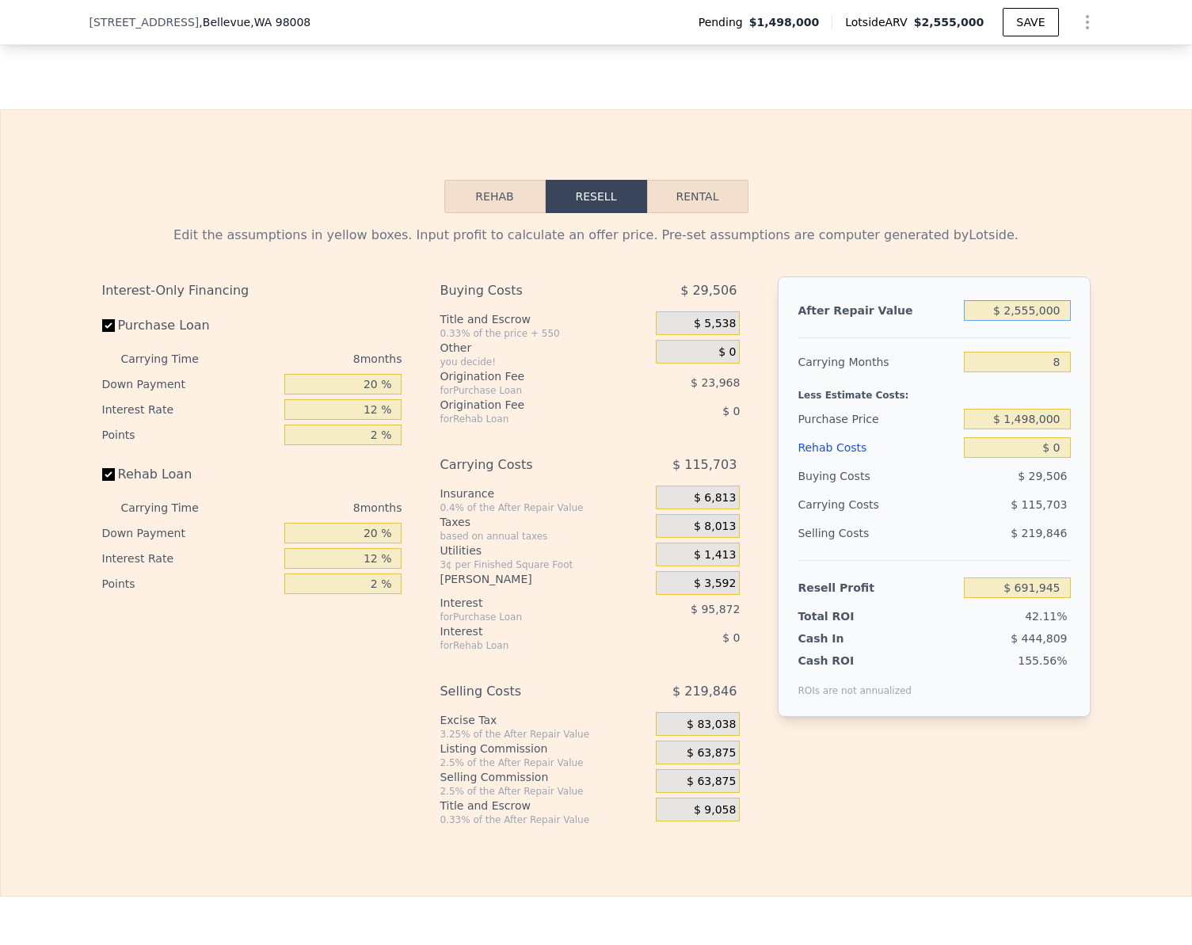
click at [1059, 318] on input "$ 2,555,000" at bounding box center [1017, 310] width 106 height 21
type input "$ 21"
type input "-$ 1,636,928"
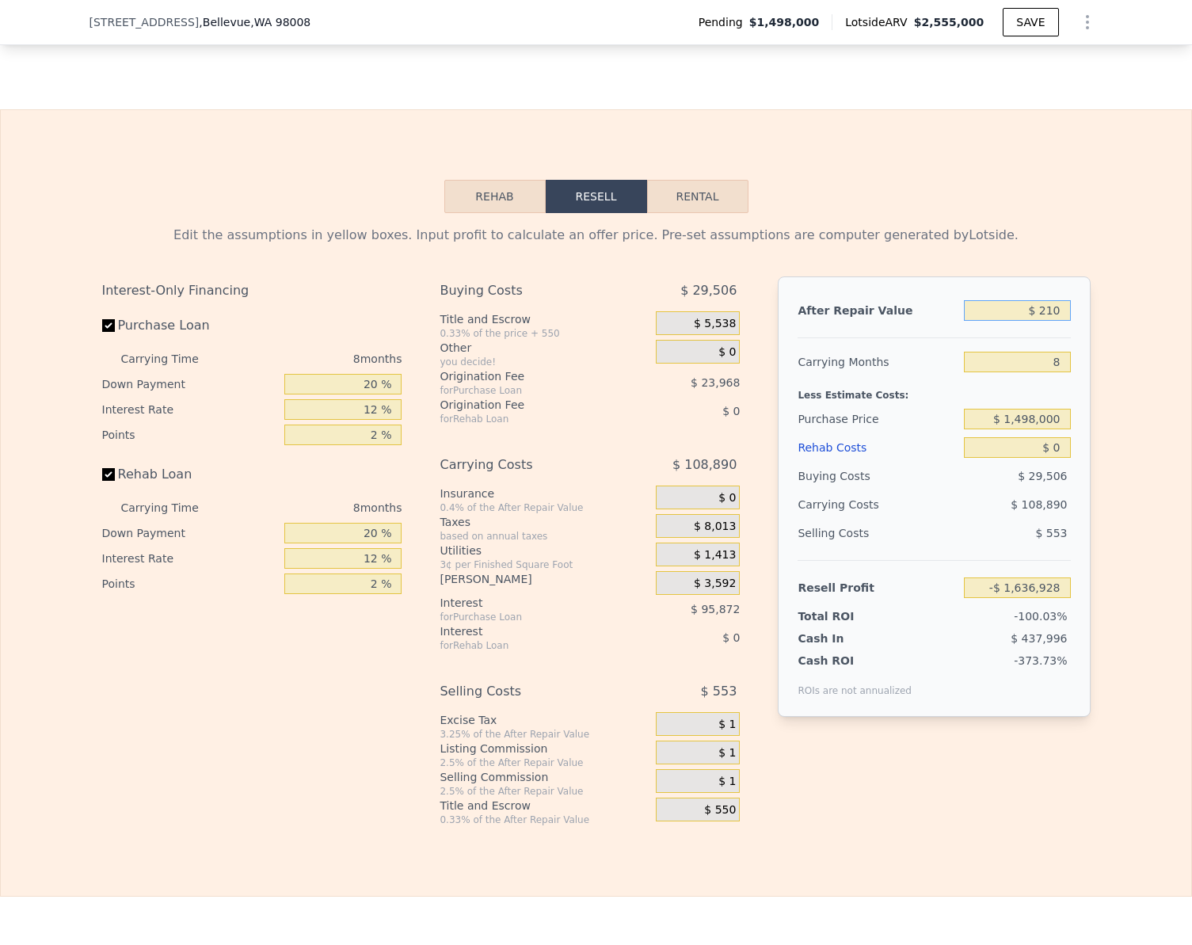
type input "$ 2,100"
type input "-$ 1,635,033"
type input "$ 2,100,000"
type input "$ 277,211"
type input "$ 2,100,000"
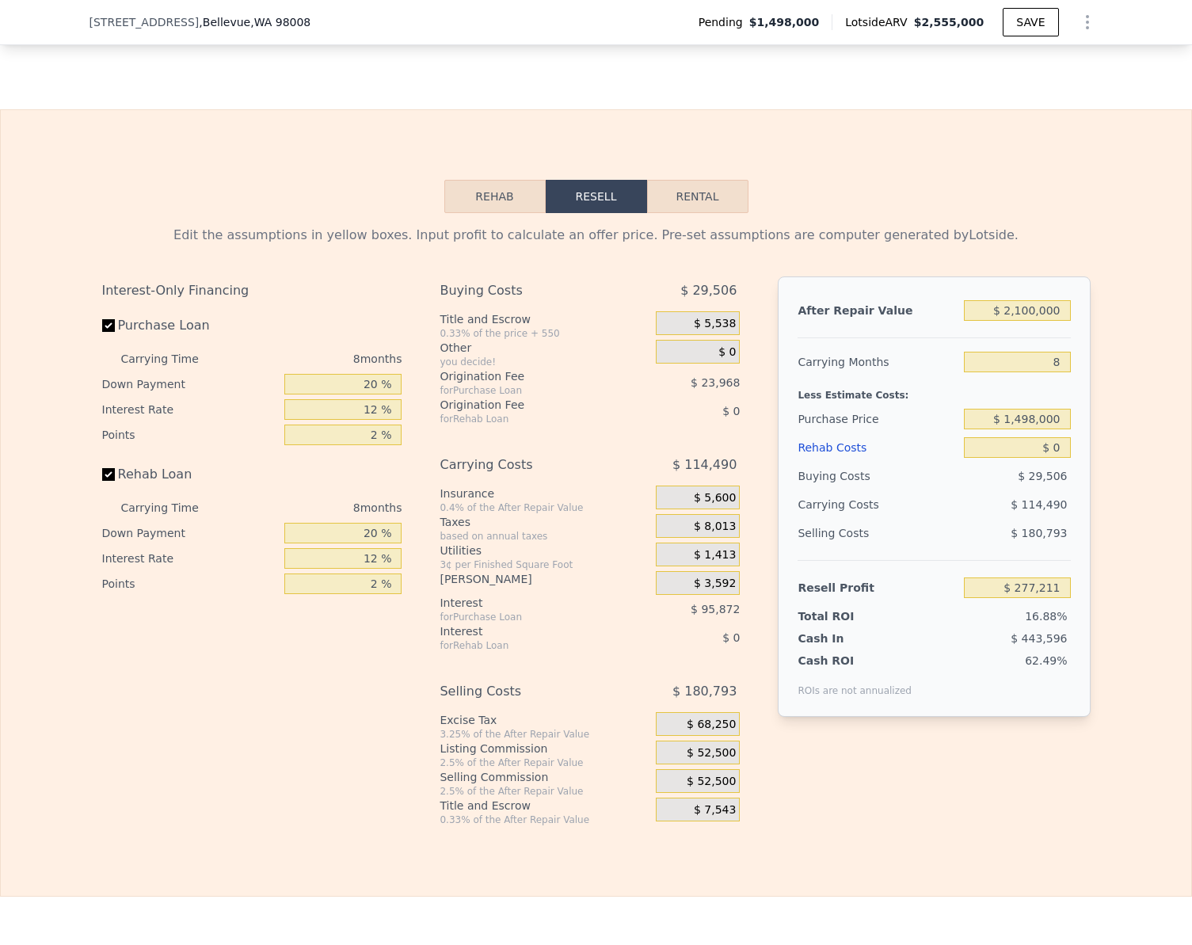
click at [1137, 396] on div "Edit the assumptions in yellow boxes. Input profit to calculate an offer price.…" at bounding box center [596, 519] width 1190 height 613
click at [106, 480] on input "Rehab Loan" at bounding box center [108, 474] width 13 height 13
checkbox input "false"
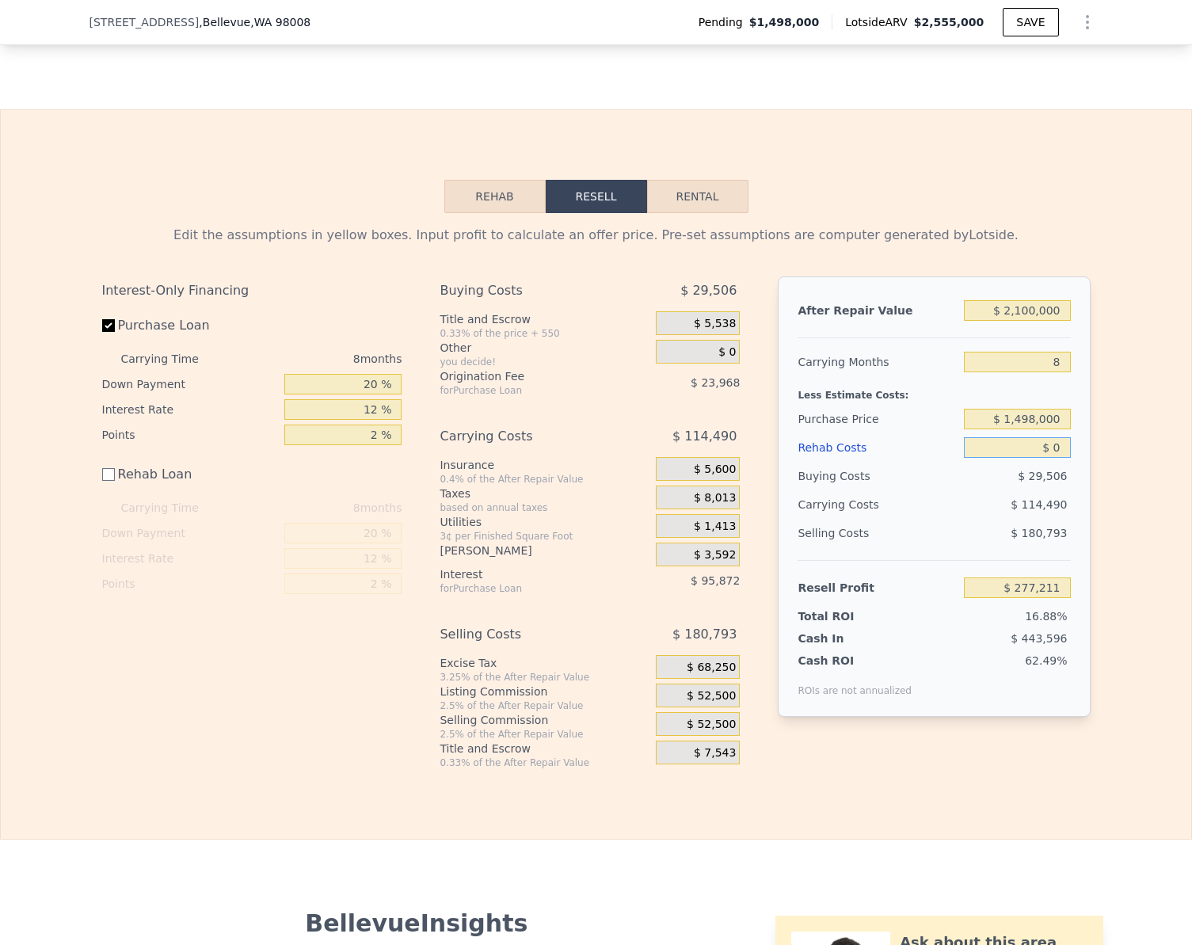
click at [1056, 455] on input "$ 0" at bounding box center [1017, 447] width 106 height 21
type input "$ 2"
type input "$ 277,209"
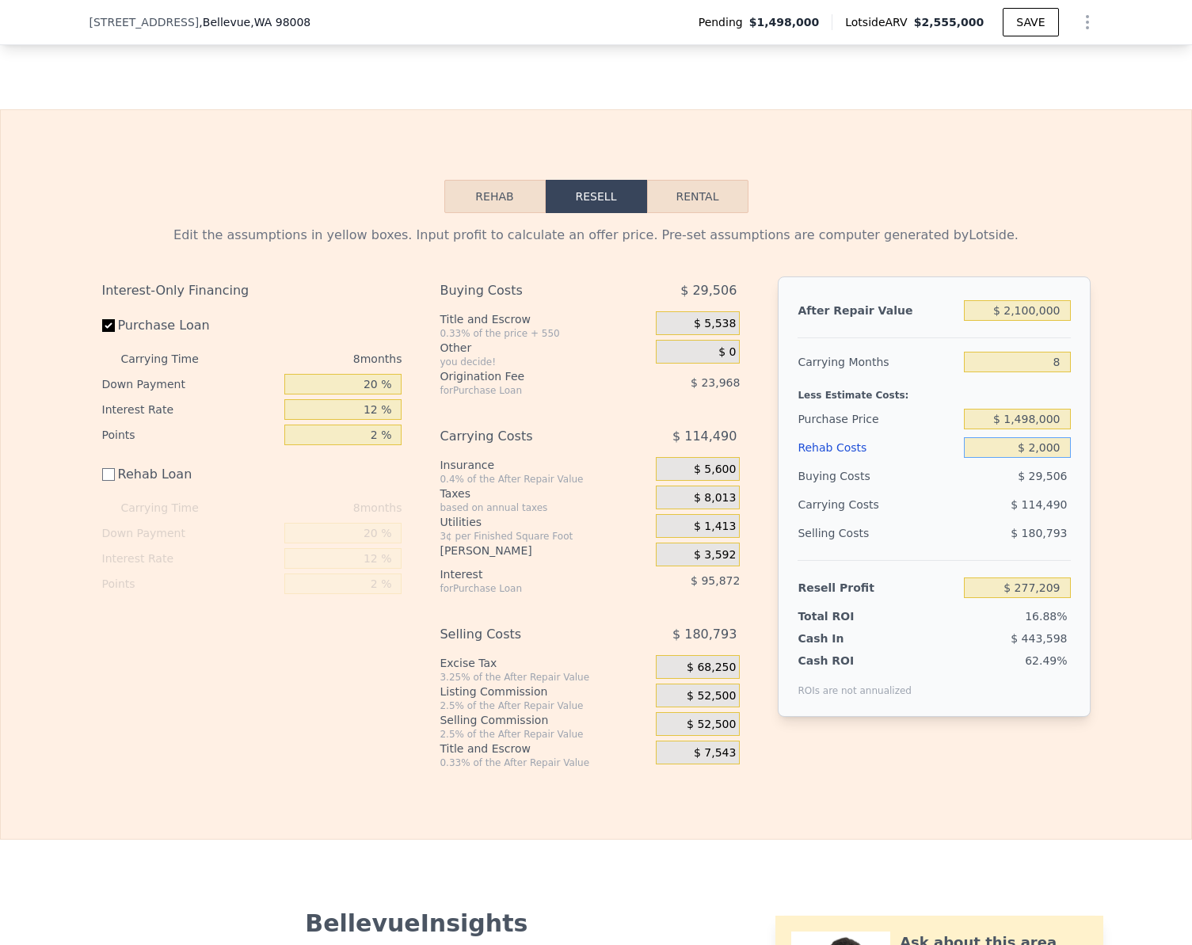
type input "$ 20,000"
type input "$ 257,211"
type input "$ 200,000"
type input "$ 77,211"
type input "$ 200,000"
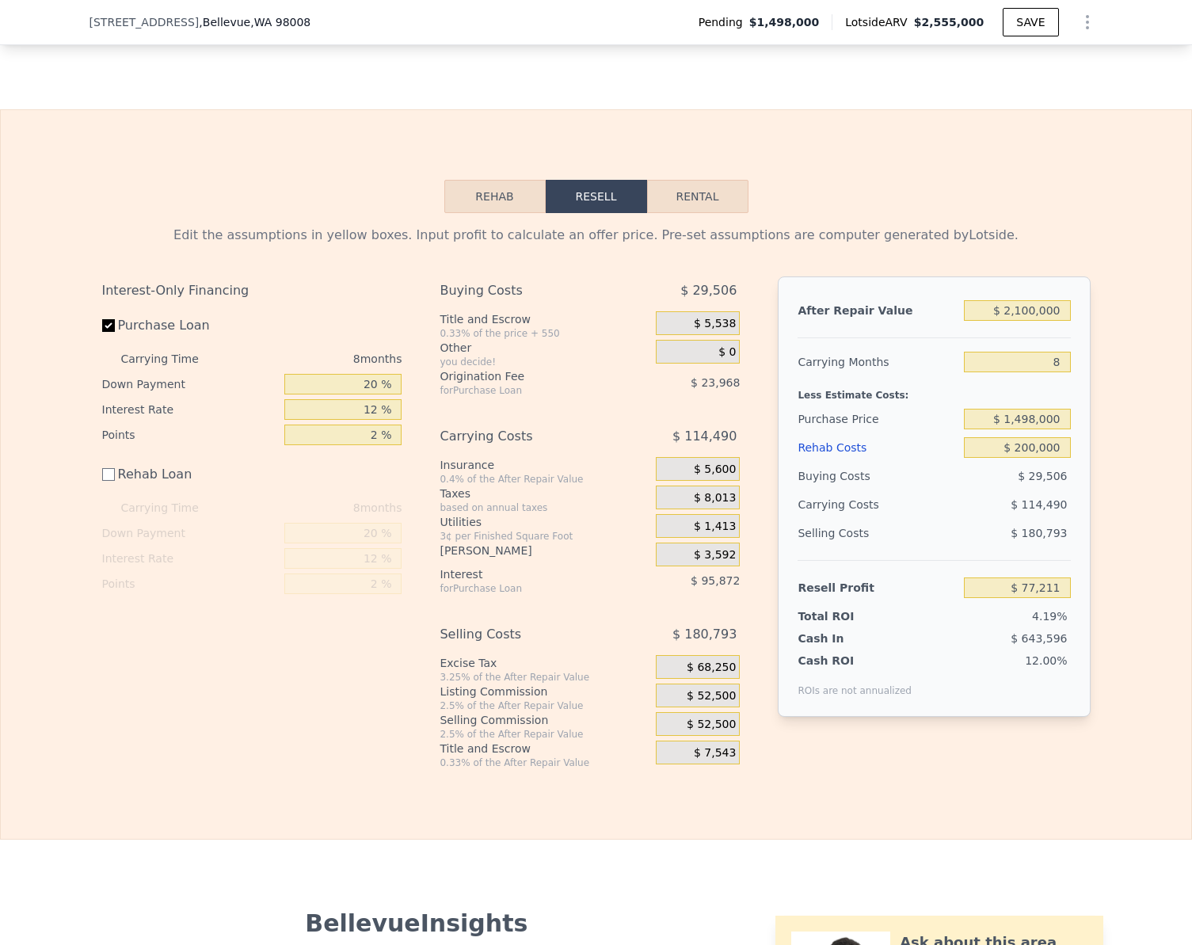
click at [1113, 453] on div "Edit the assumptions in yellow boxes. Input profit to calculate an offer price.…" at bounding box center [596, 491] width 1190 height 556
click at [1049, 598] on input "$ 77,211" at bounding box center [1017, 587] width 106 height 21
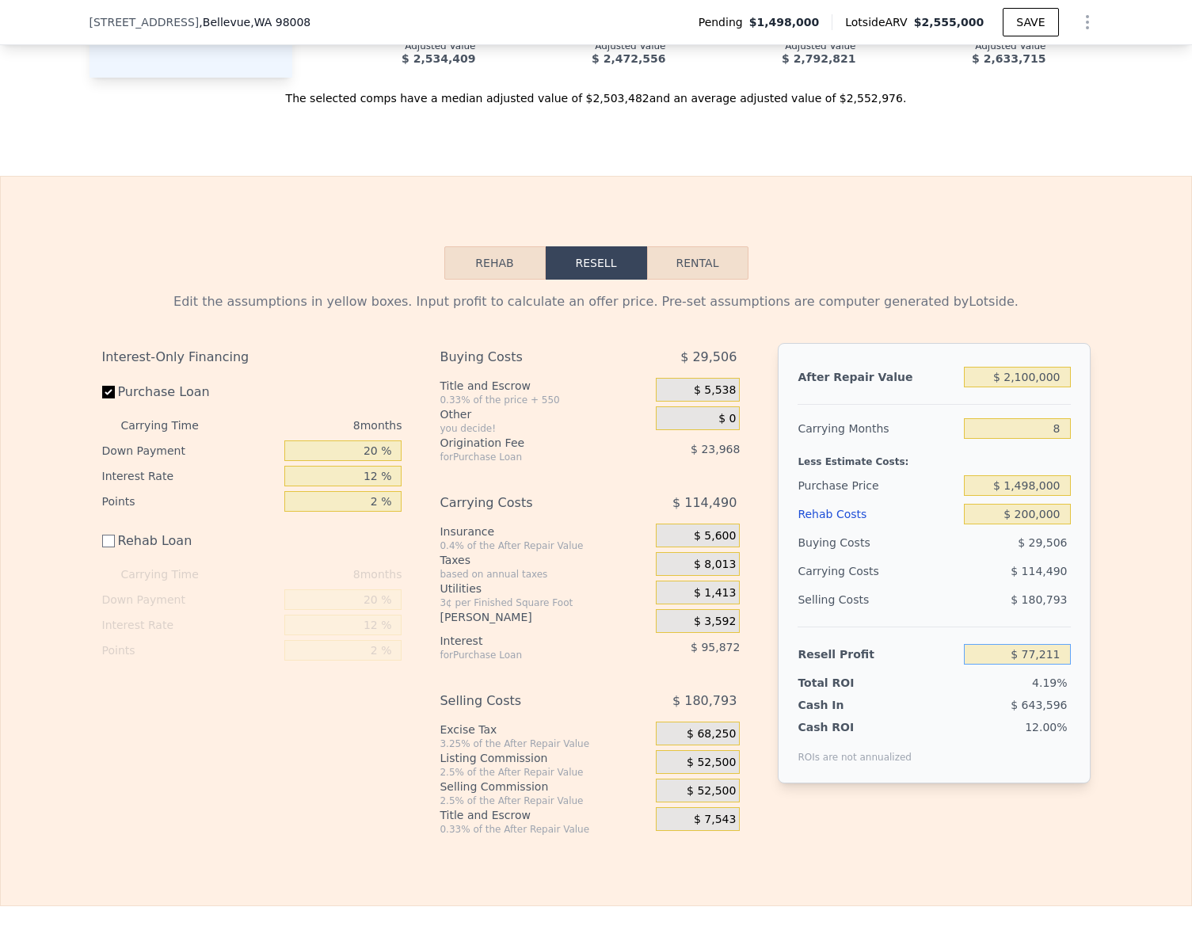
scroll to position [2327, 0]
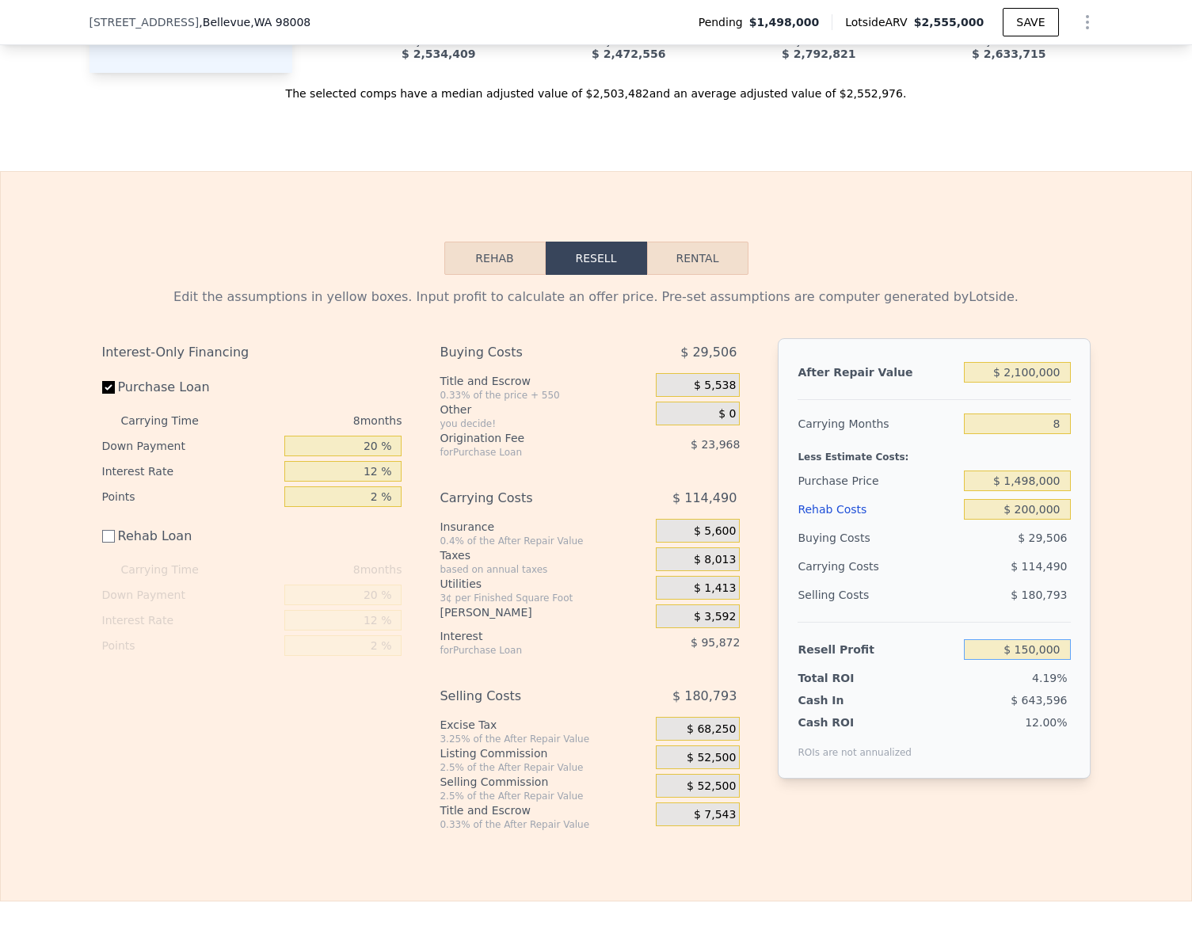
type input "$ 150,000"
click at [1168, 634] on div "Edit the assumptions in yellow boxes. Input profit to calculate an offer price.…" at bounding box center [596, 553] width 1190 height 556
type input "$ 1,430,806"
click at [1057, 656] on input "$ 150,007" at bounding box center [1017, 649] width 106 height 21
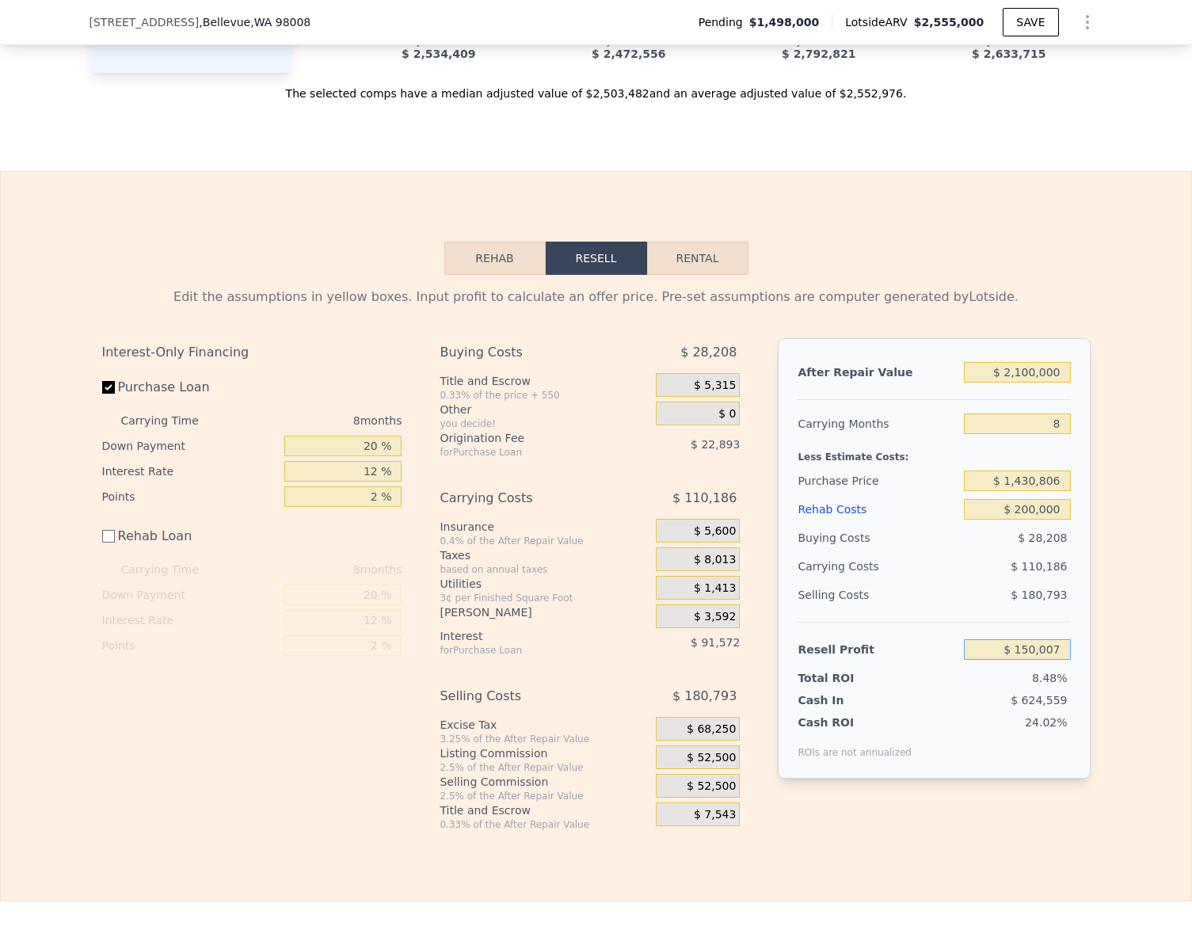
click at [1057, 656] on input "$ 150,007" at bounding box center [1017, 649] width 106 height 21
type input "$ 160,000"
click at [1107, 627] on div "Edit the assumptions in yellow boxes. Input profit to calculate an offer price.…" at bounding box center [596, 553] width 1190 height 556
type input "$ 1,421,576"
click at [1059, 657] on input "$ 160,000" at bounding box center [1017, 649] width 106 height 21
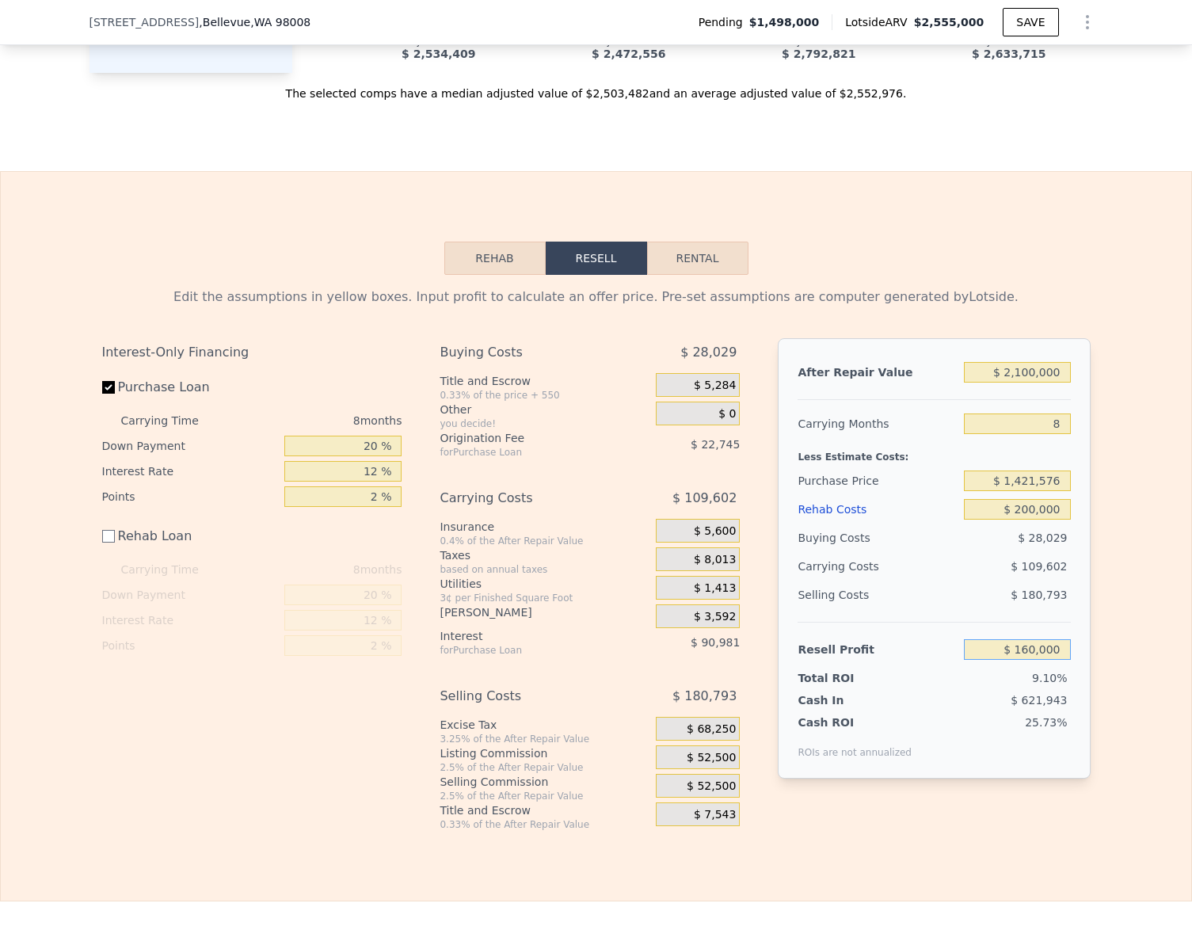
click at [1059, 657] on input "$ 160,000" at bounding box center [1017, 649] width 106 height 21
type input "$ 170,000"
click at [1085, 645] on div "Edit the assumptions in yellow boxes. Input profit to calculate an offer price.…" at bounding box center [597, 553] width 1014 height 556
type input "$ 1,412,346"
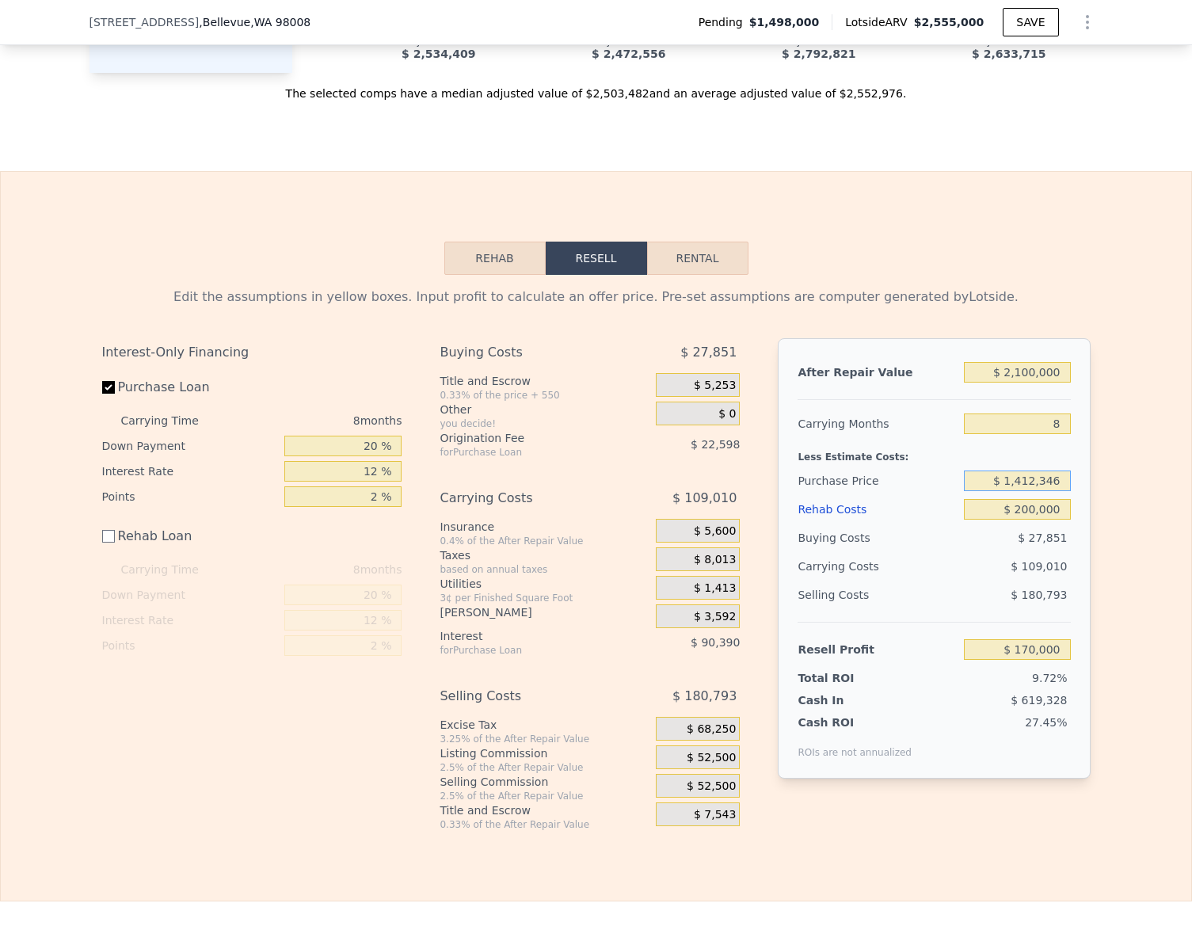
click at [1056, 482] on input "$ 1,412,346" at bounding box center [1017, 480] width 106 height 21
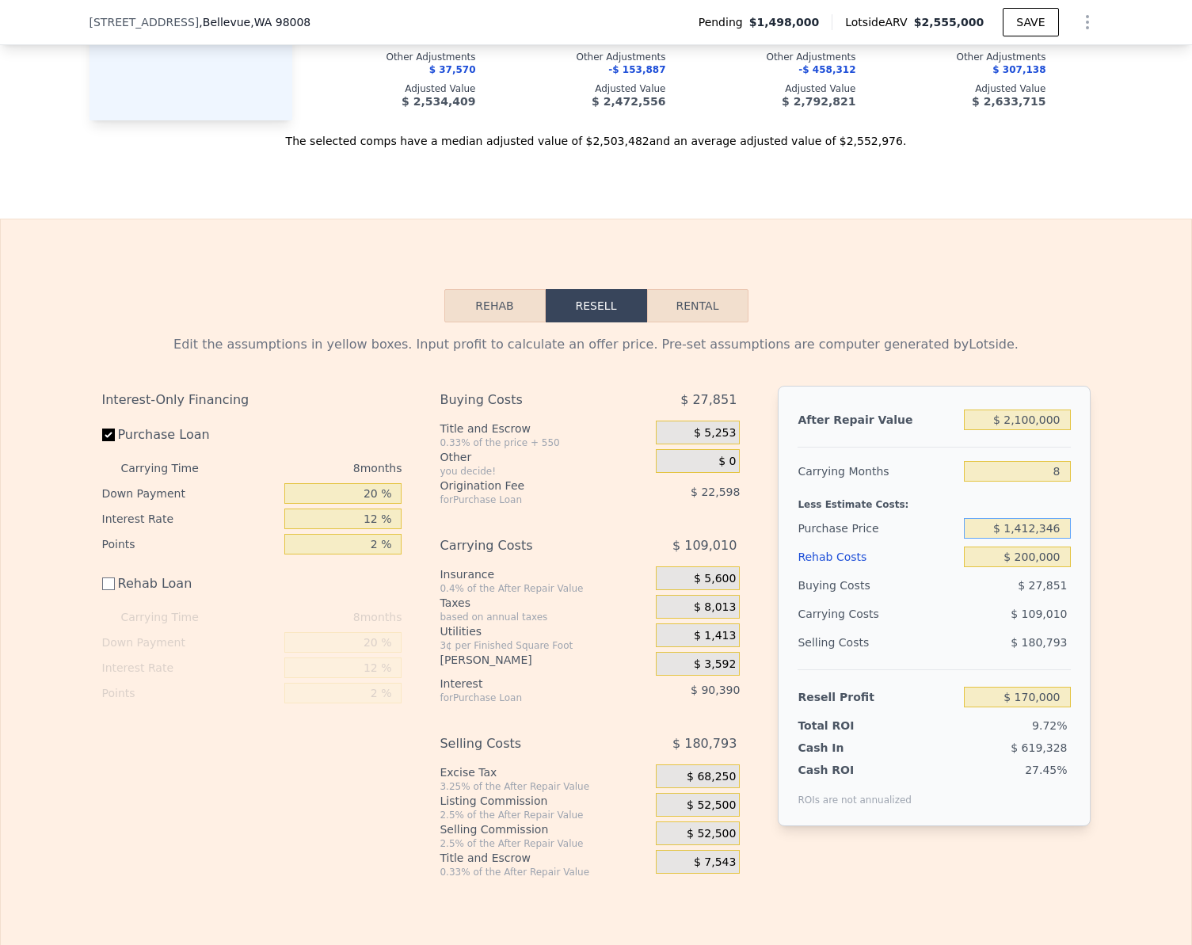
scroll to position [2398, 0]
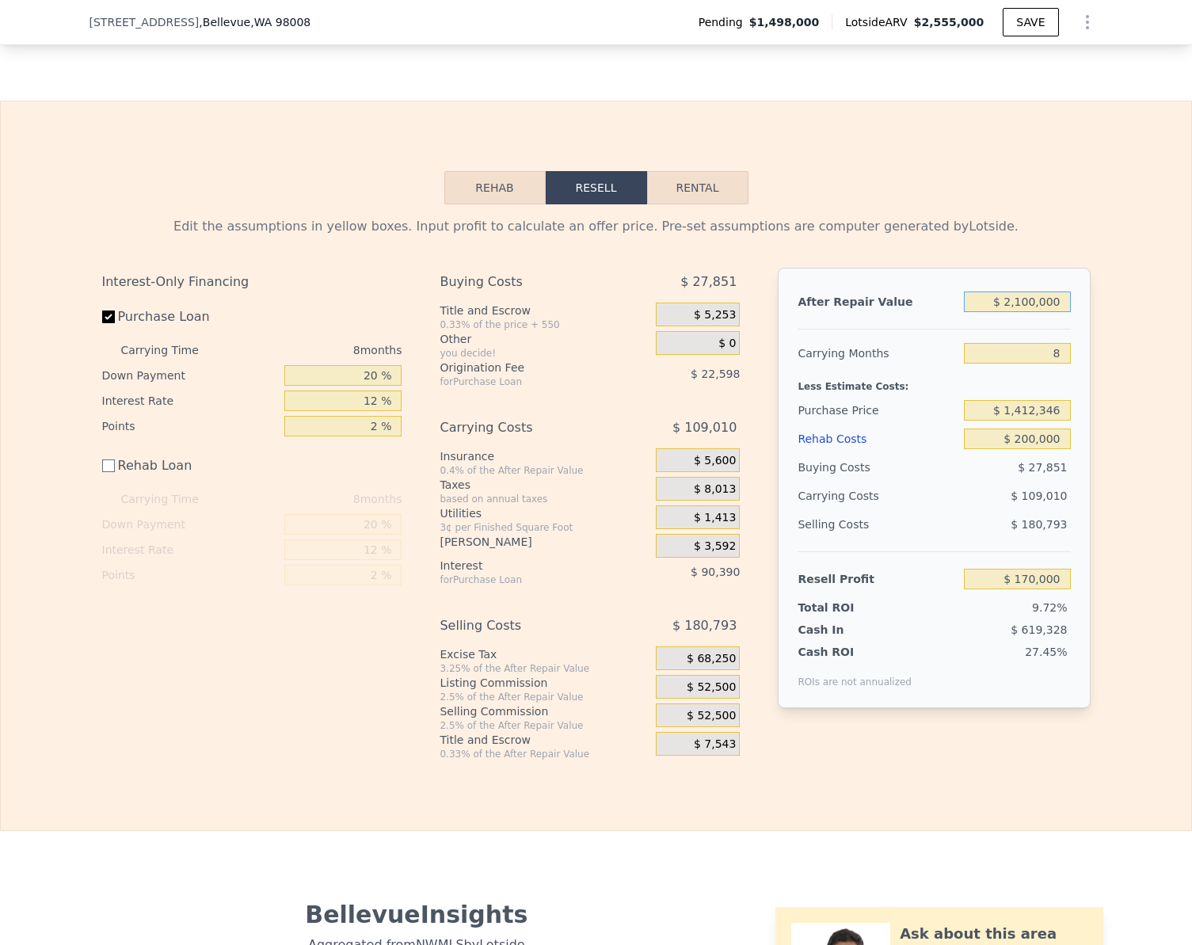
click at [1060, 311] on input "$ 2,100,000" at bounding box center [1017, 301] width 106 height 21
type input "$ 1"
type input "-$ 1,744,156"
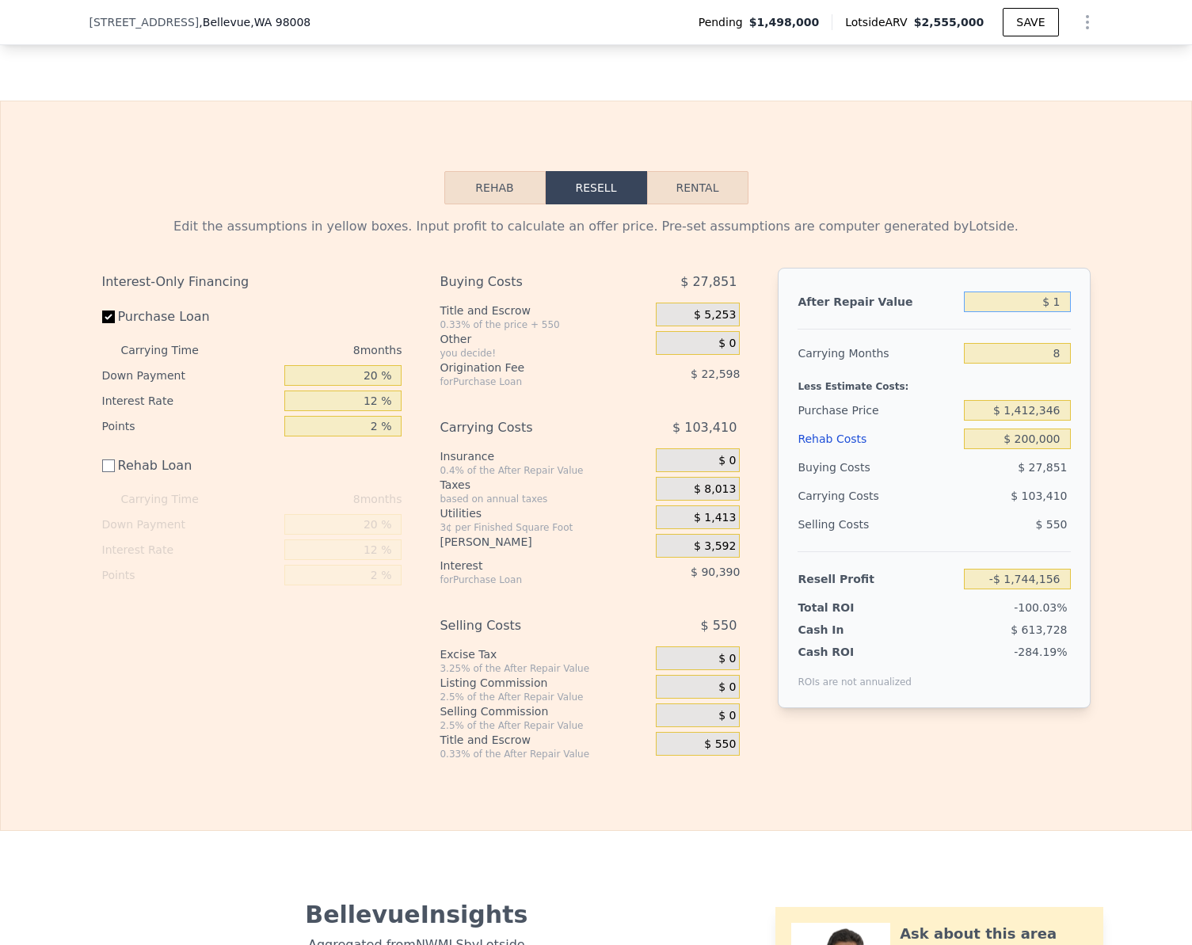
type input "$ 19"
type input "-$ 1,744,139"
type input "$ 199"
type input "-$ 1,743,976"
type input "$ 1,997"
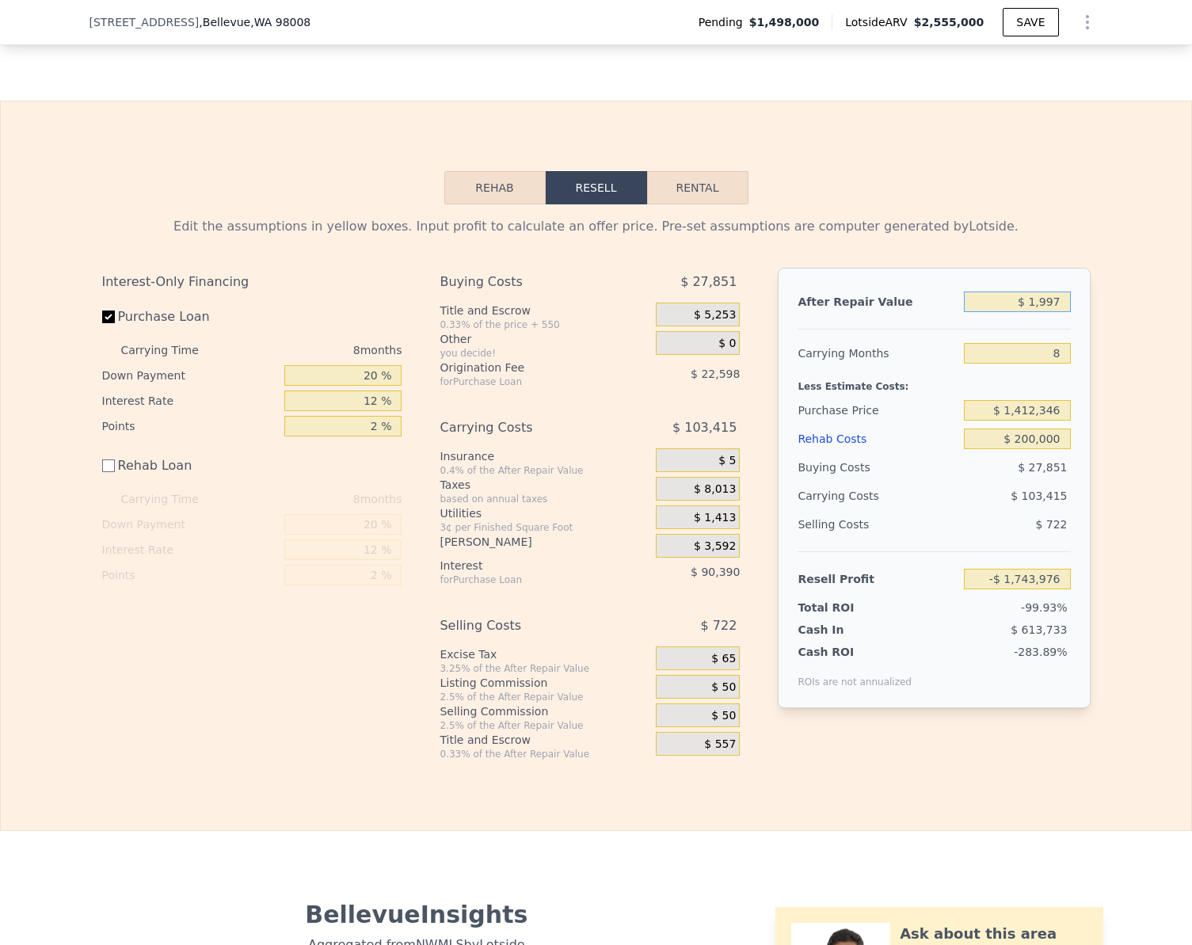
type input "-$ 1,742,337"
type input "$ 19,975"
type input "-$ 1,725,949"
type input "$ 1,997,500"
type input "$ 76,569"
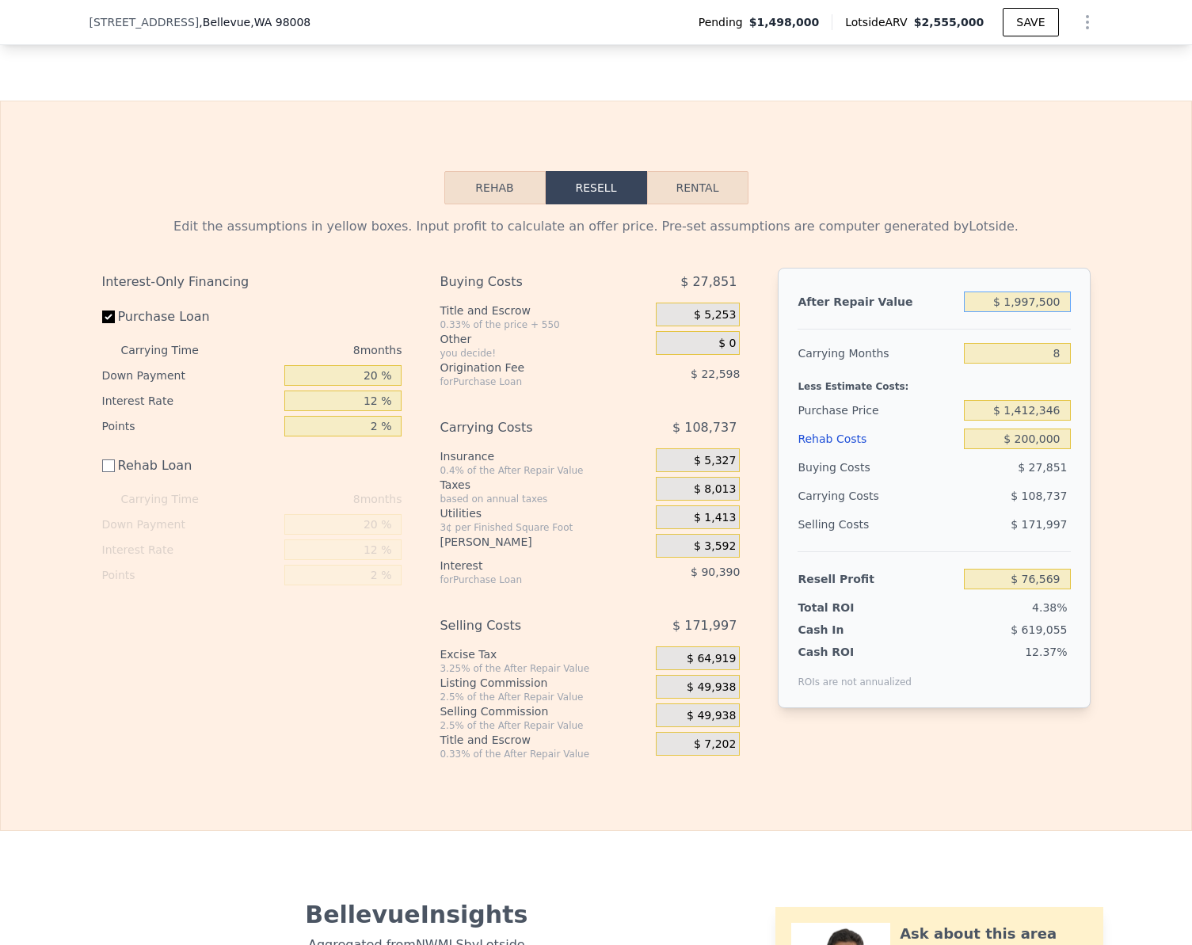
type input "$ 199,750"
type input "-$ 1,562,085"
type input "$ 1,997"
type input "-$ 1,742,337"
type input "$ 199"
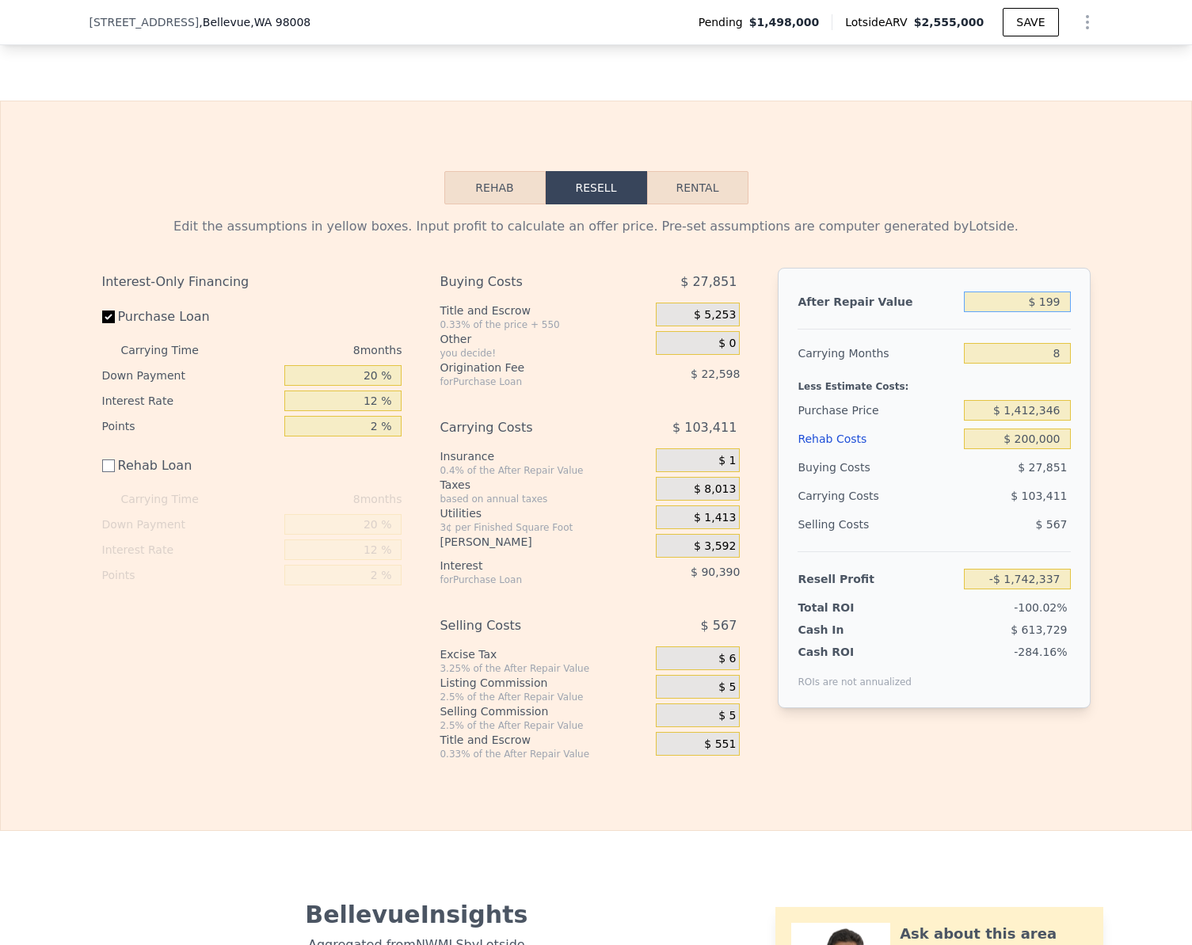
type input "-$ 1,743,976"
type input "$ 19"
type input "-$ 1,744,139"
type input "$ 1"
type input "-$ 1,744,156"
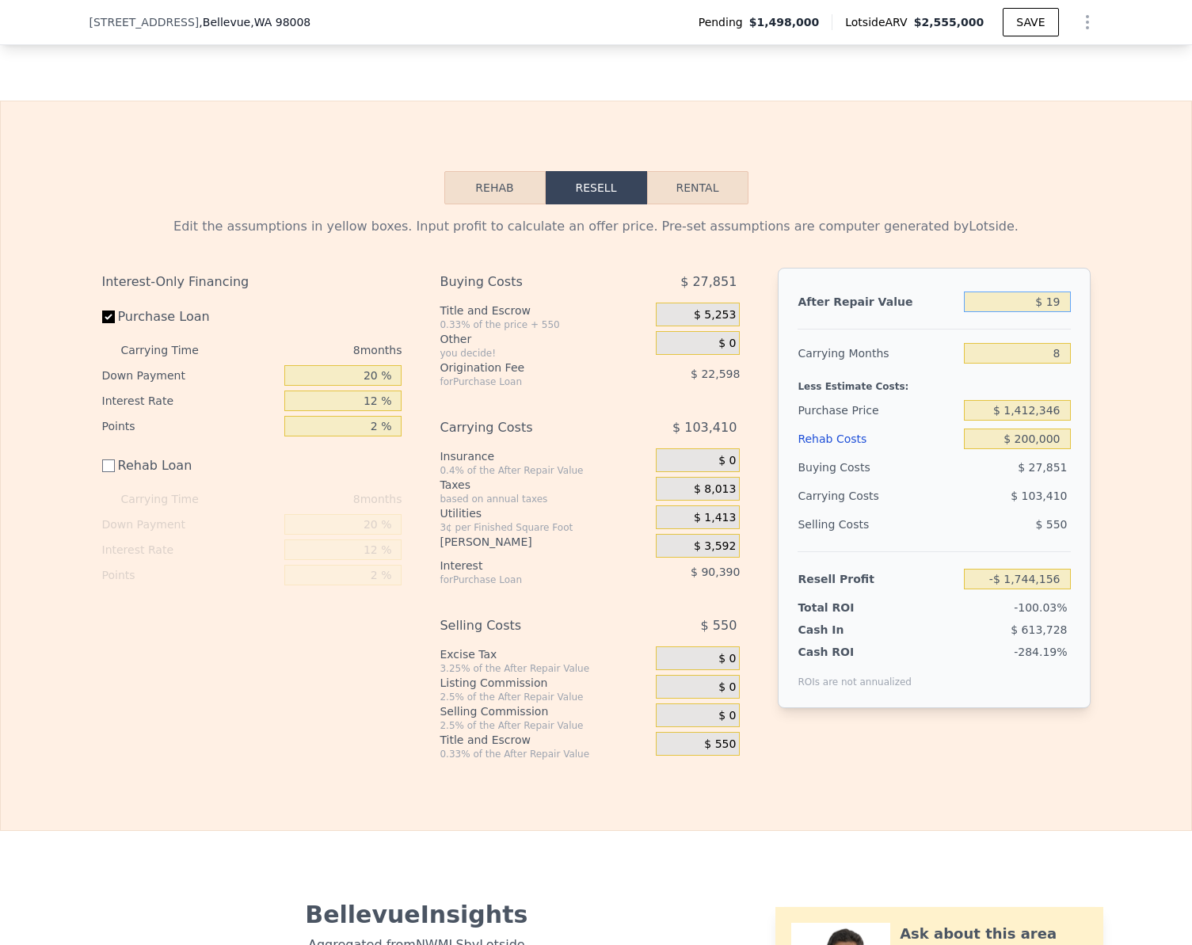
type input "$ 197"
type input "-$ 1,743,978"
type input "$ 1,975"
type input "-$ 1,742,356"
type input "$ 197,500"
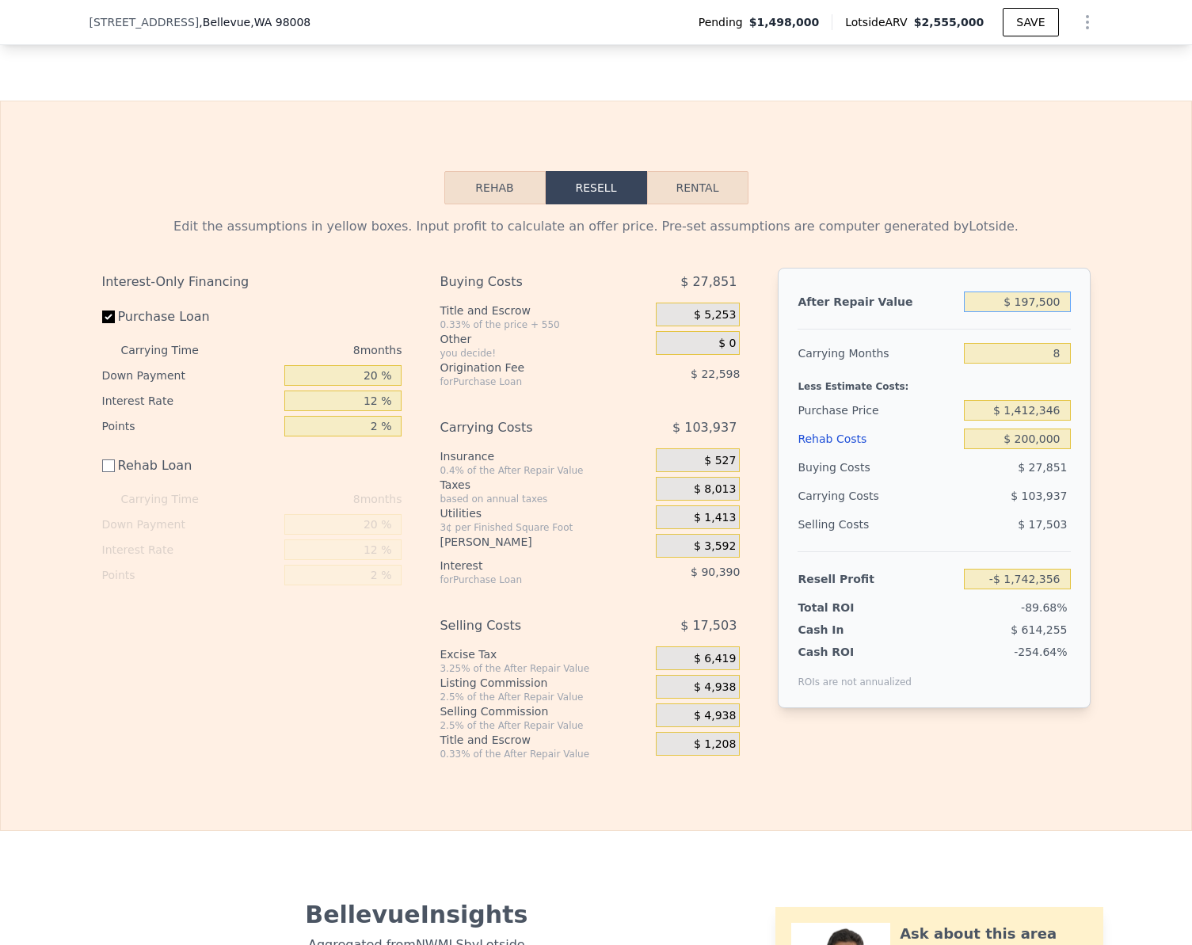
type input "-$ 1,564,137"
type input "$ 1,975,000"
type input "$ 56,061"
type input "$ 1,975,000"
click at [1058, 581] on input "$ 56,061" at bounding box center [1017, 579] width 106 height 21
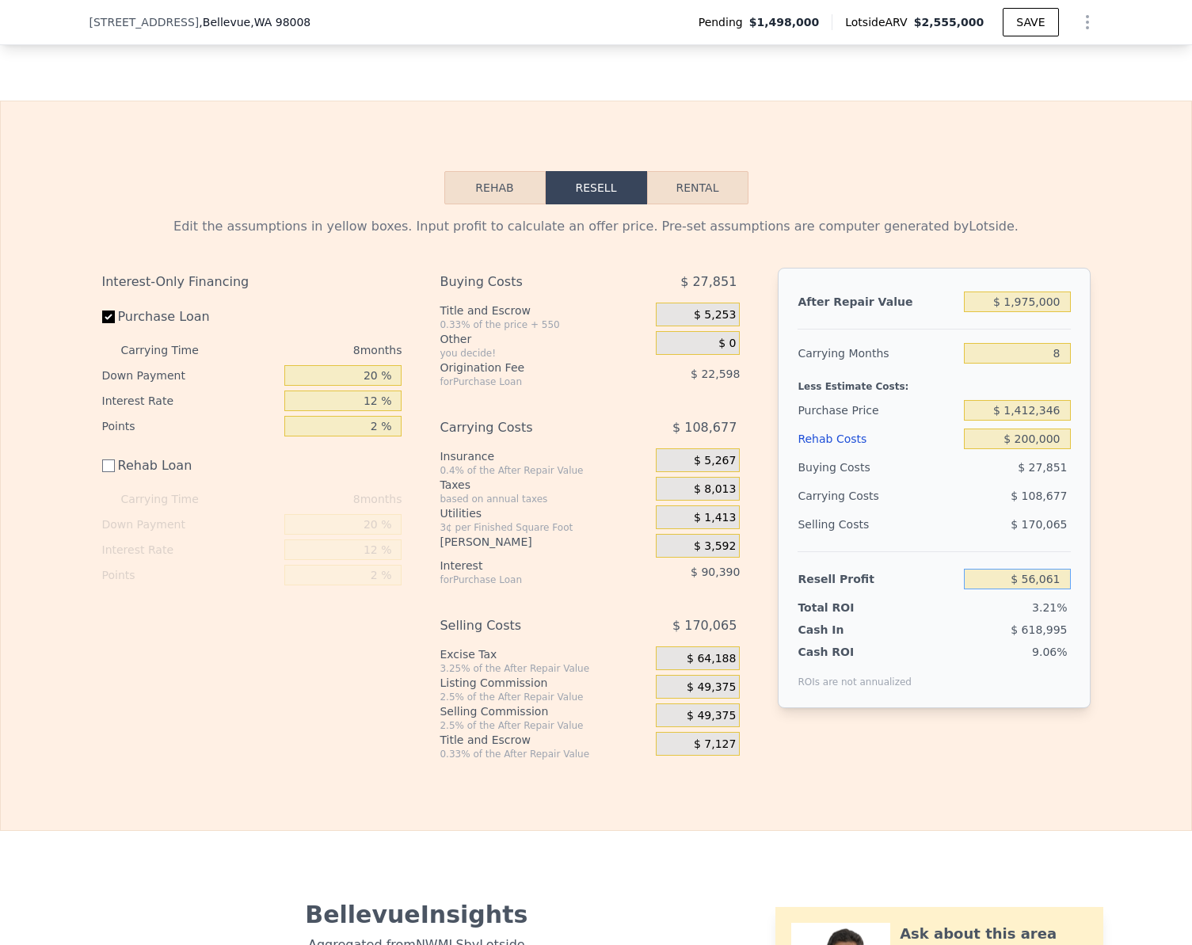
click at [1058, 581] on input "$ 56,061" at bounding box center [1017, 579] width 106 height 21
type input "$ 150,000"
click at [1124, 535] on div "Edit the assumptions in yellow boxes. Input profit to calculate an offer price.…" at bounding box center [596, 482] width 1190 height 556
type input "$ 1,325,636"
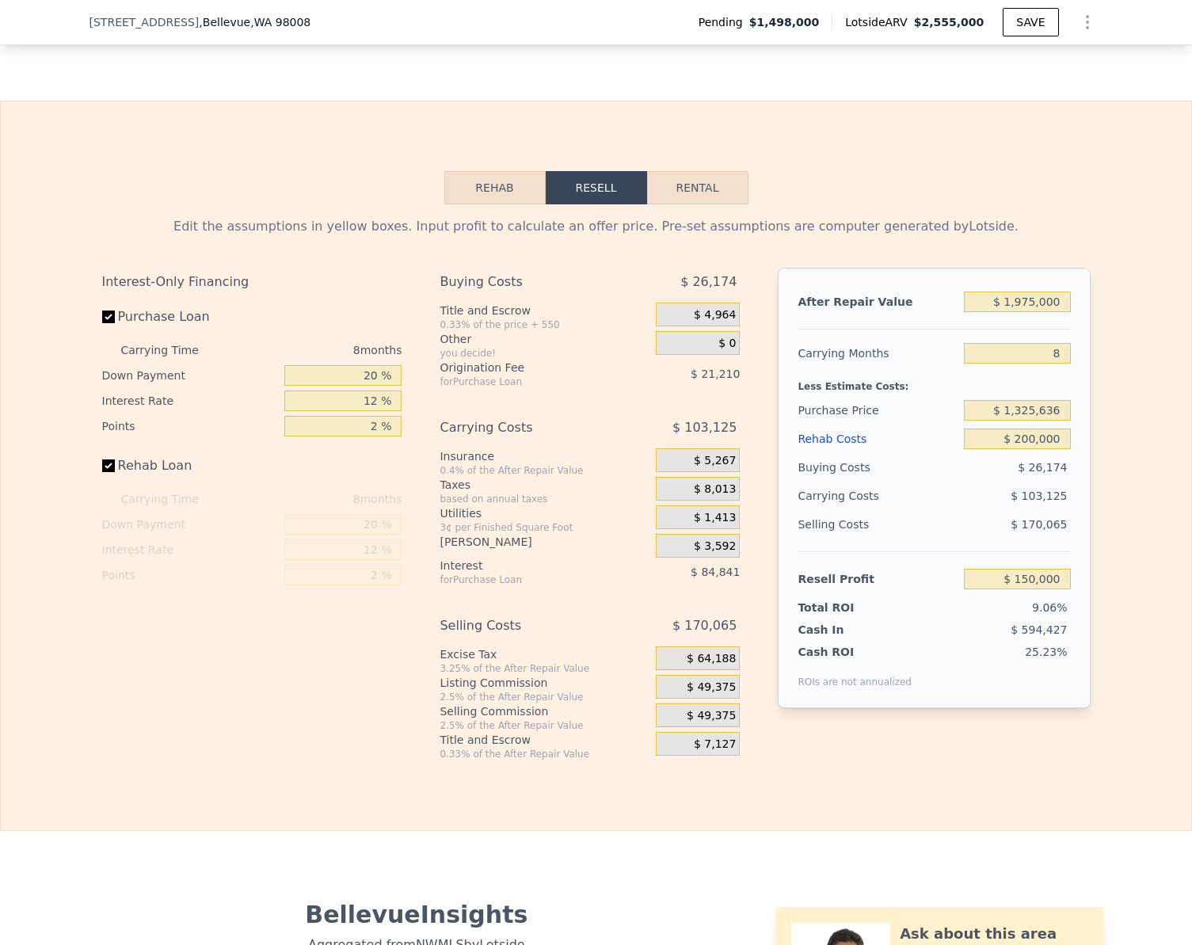
checkbox input "true"
type input "$ 2,555,000"
type input "$ 0"
type input "$ 691,945"
